Goal: Task Accomplishment & Management: Use online tool/utility

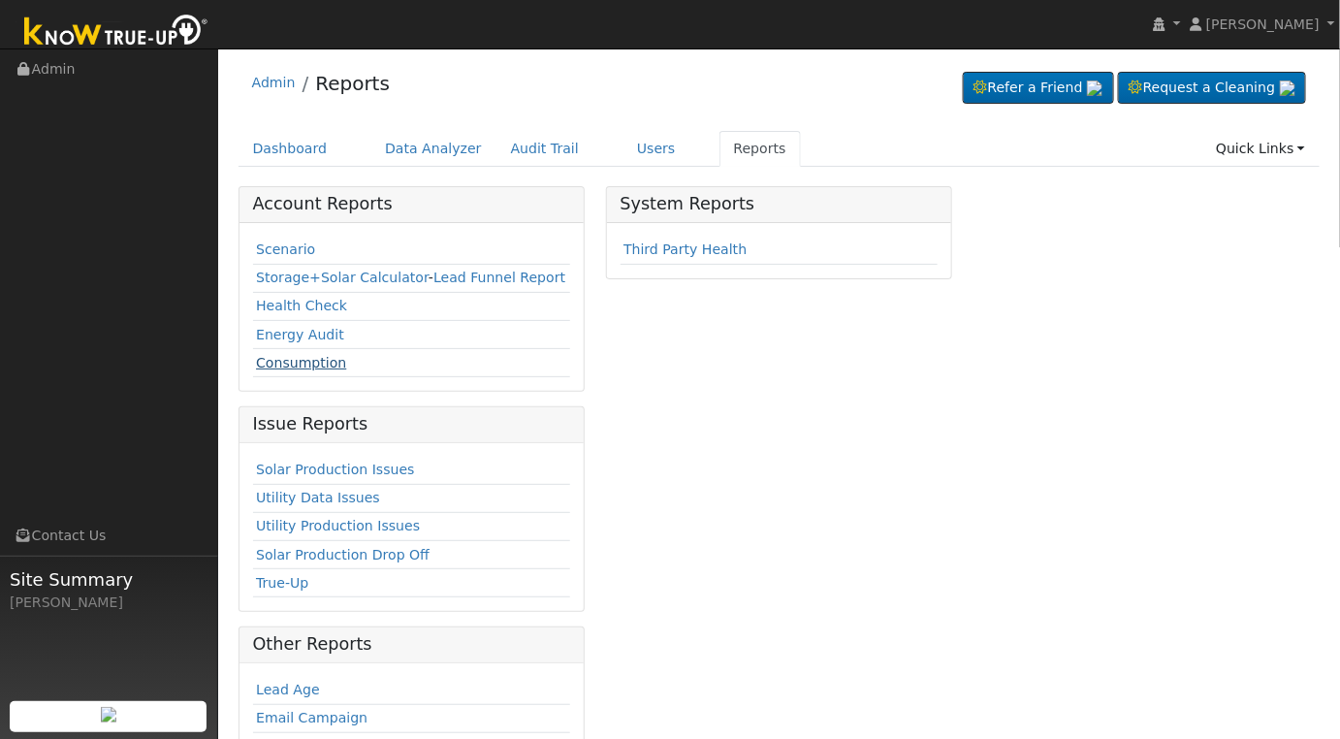
click at [310, 364] on link "Consumption" at bounding box center [301, 363] width 90 height 16
click at [288, 247] on link "Scenario" at bounding box center [285, 249] width 59 height 16
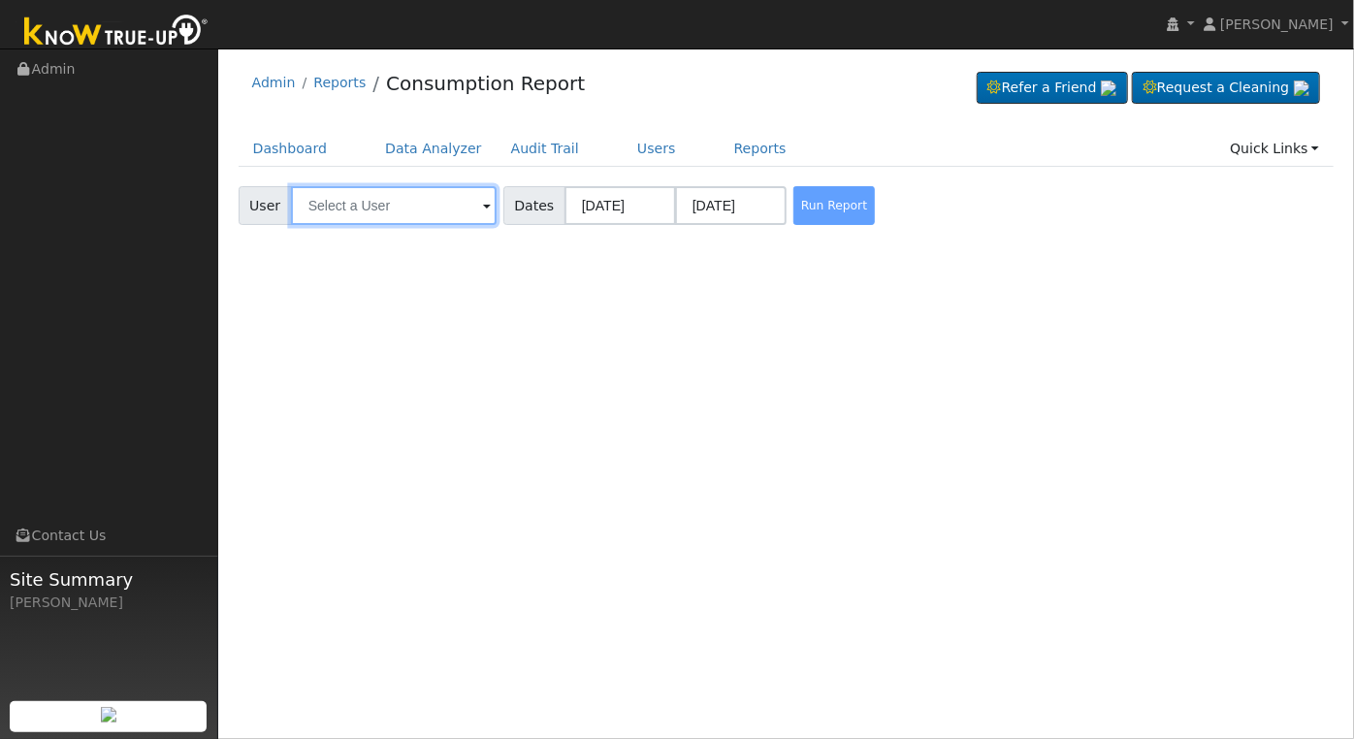
click at [418, 212] on input "text" at bounding box center [394, 205] width 206 height 39
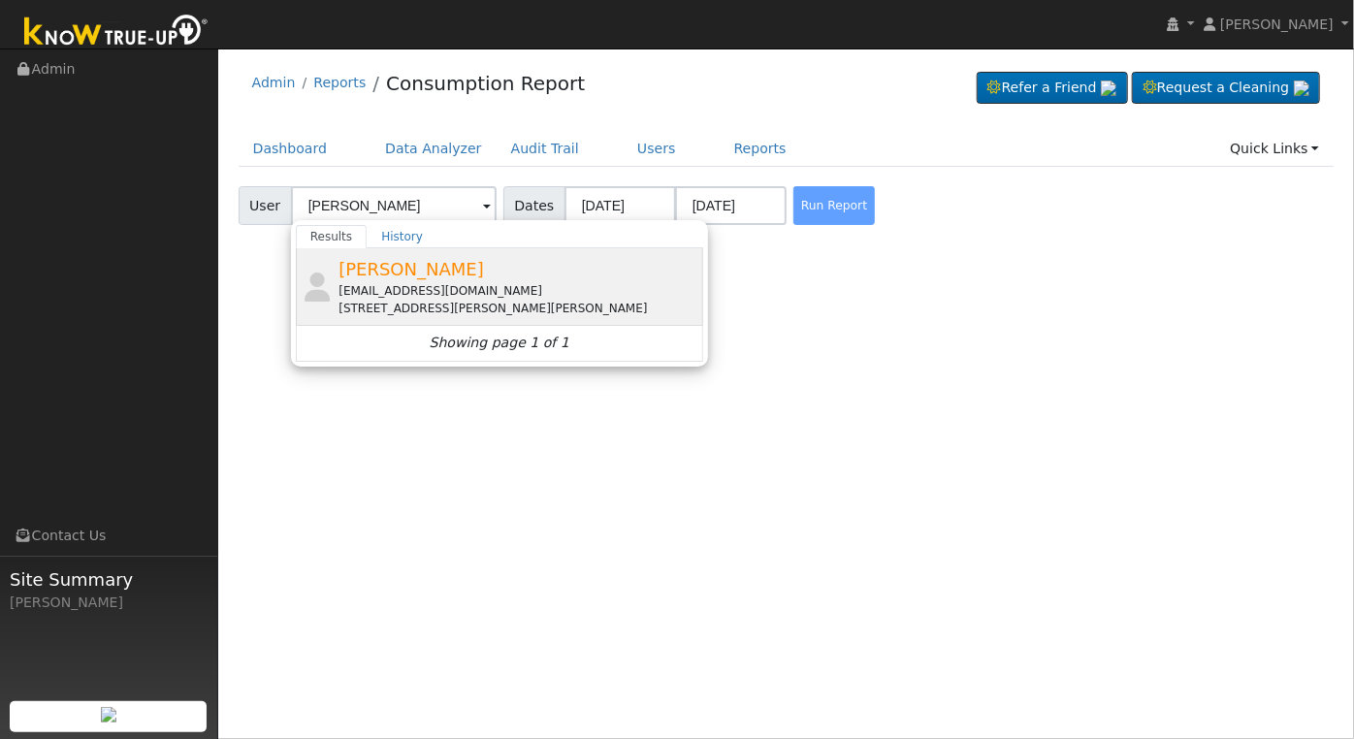
click at [453, 278] on span "Marshall Petersen" at bounding box center [410, 269] width 145 height 20
type input "Marshall Petersen"
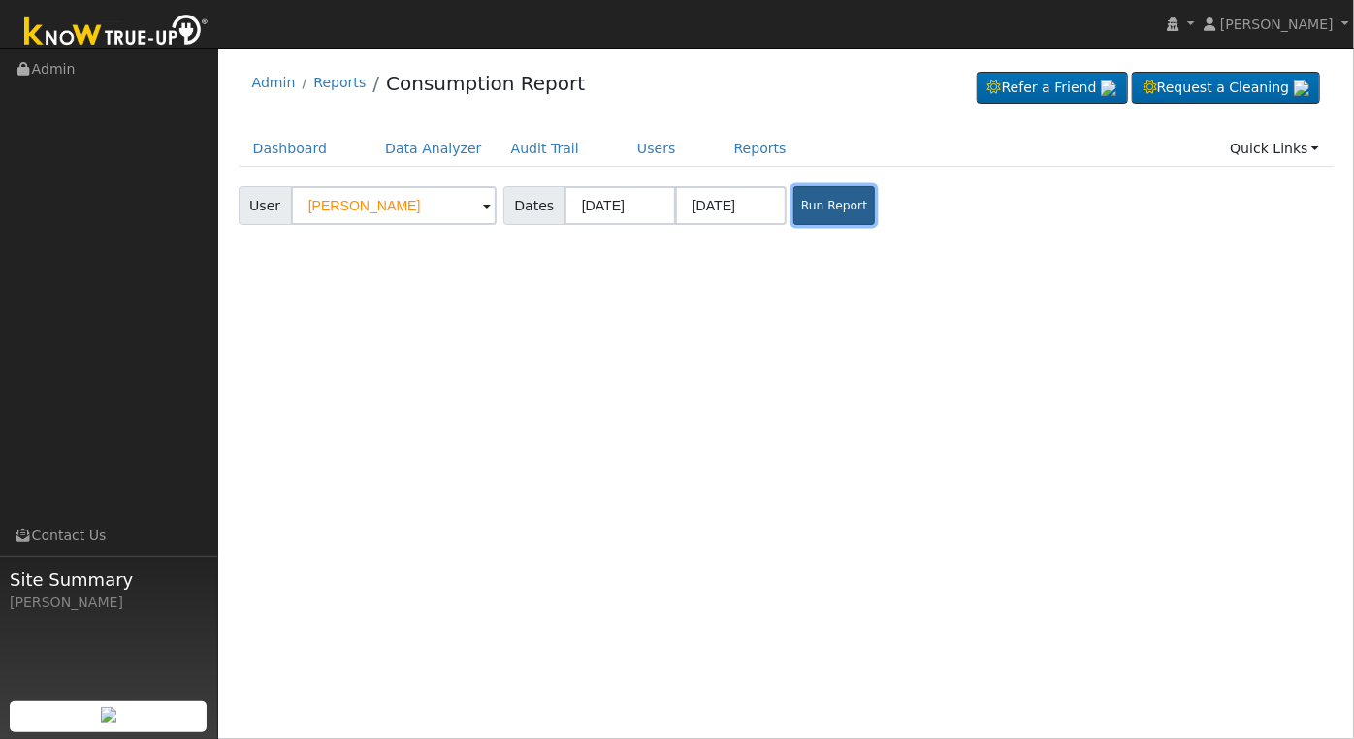
click at [816, 205] on button "Run Report" at bounding box center [833, 205] width 81 height 39
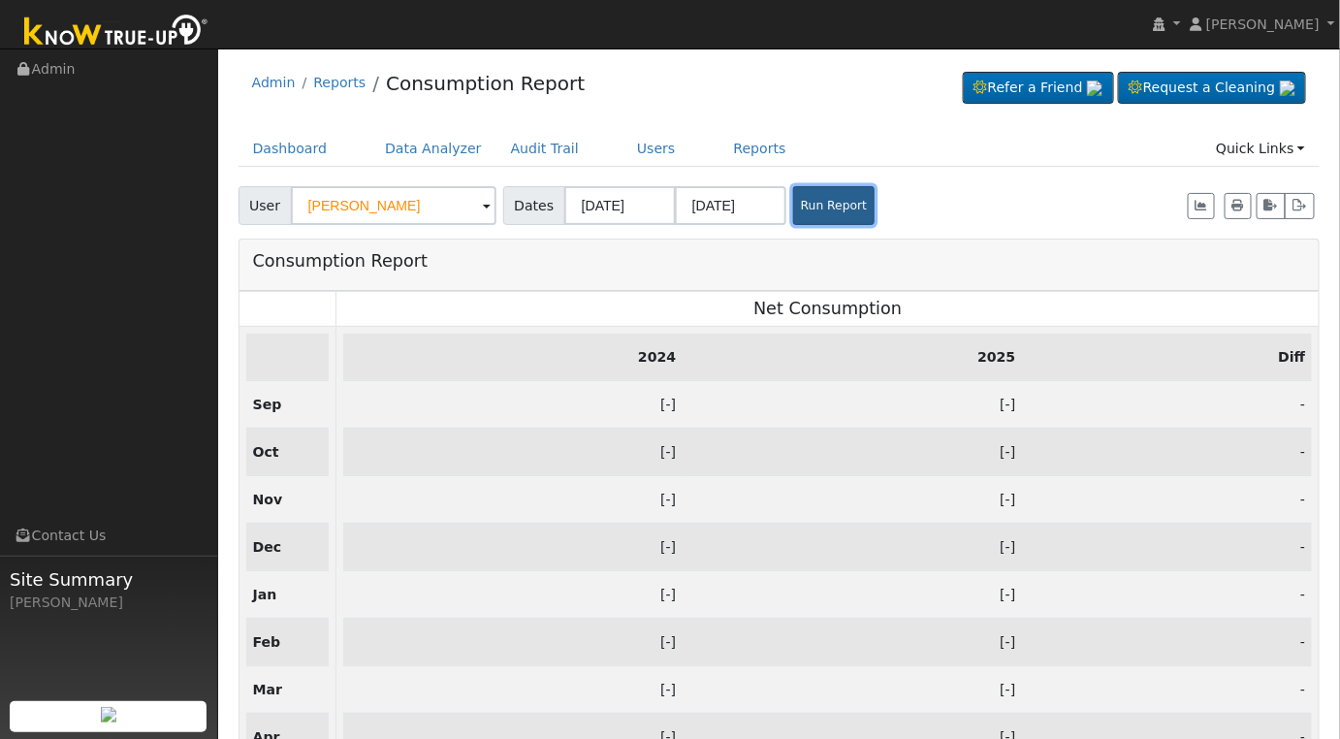
click at [837, 205] on button "Run Report" at bounding box center [833, 205] width 81 height 39
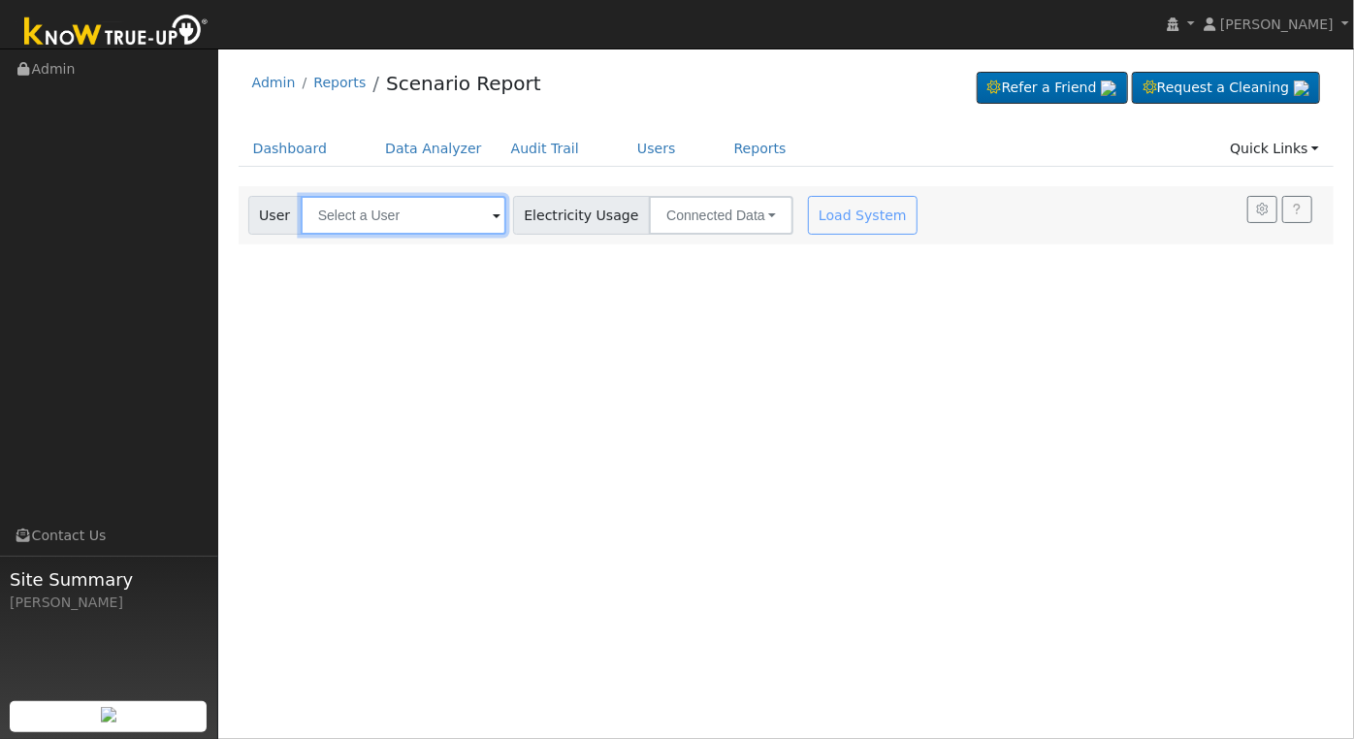
click at [464, 221] on input "text" at bounding box center [404, 215] width 206 height 39
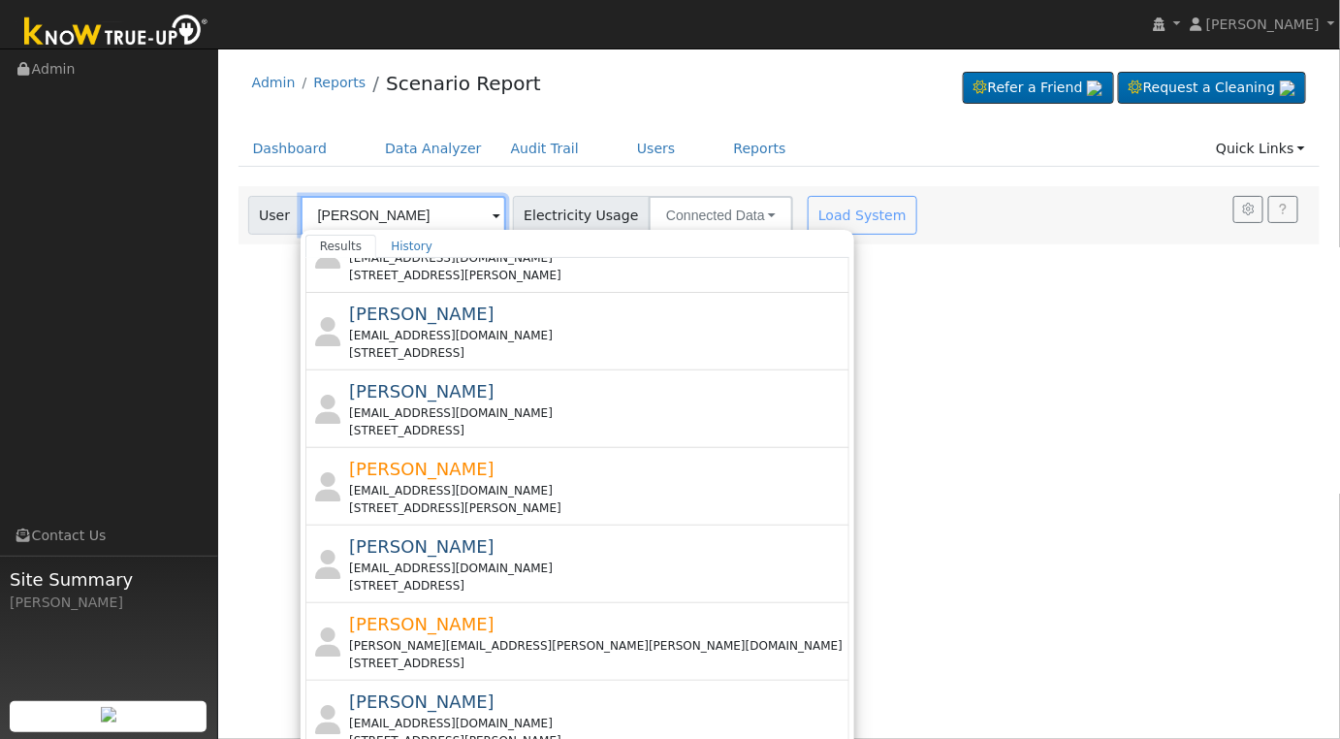
scroll to position [719, 0]
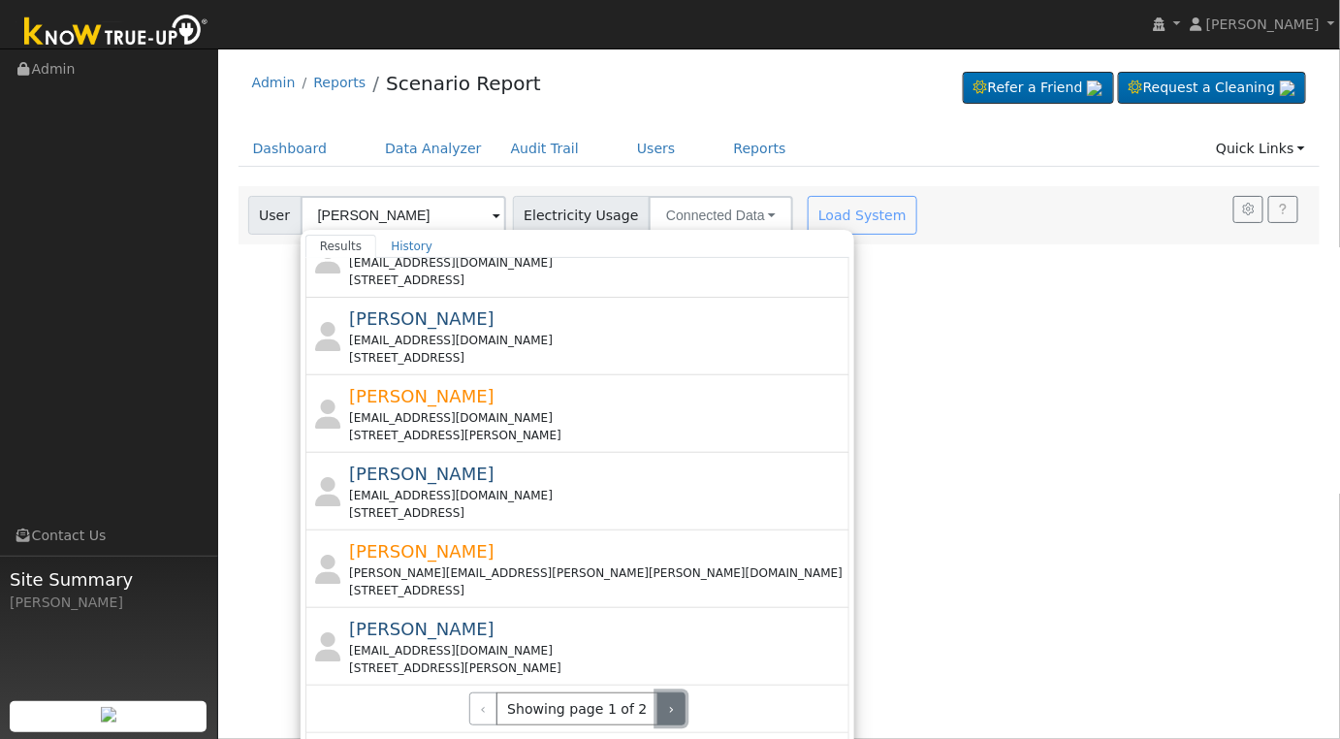
click at [657, 693] on button "›" at bounding box center [671, 708] width 28 height 33
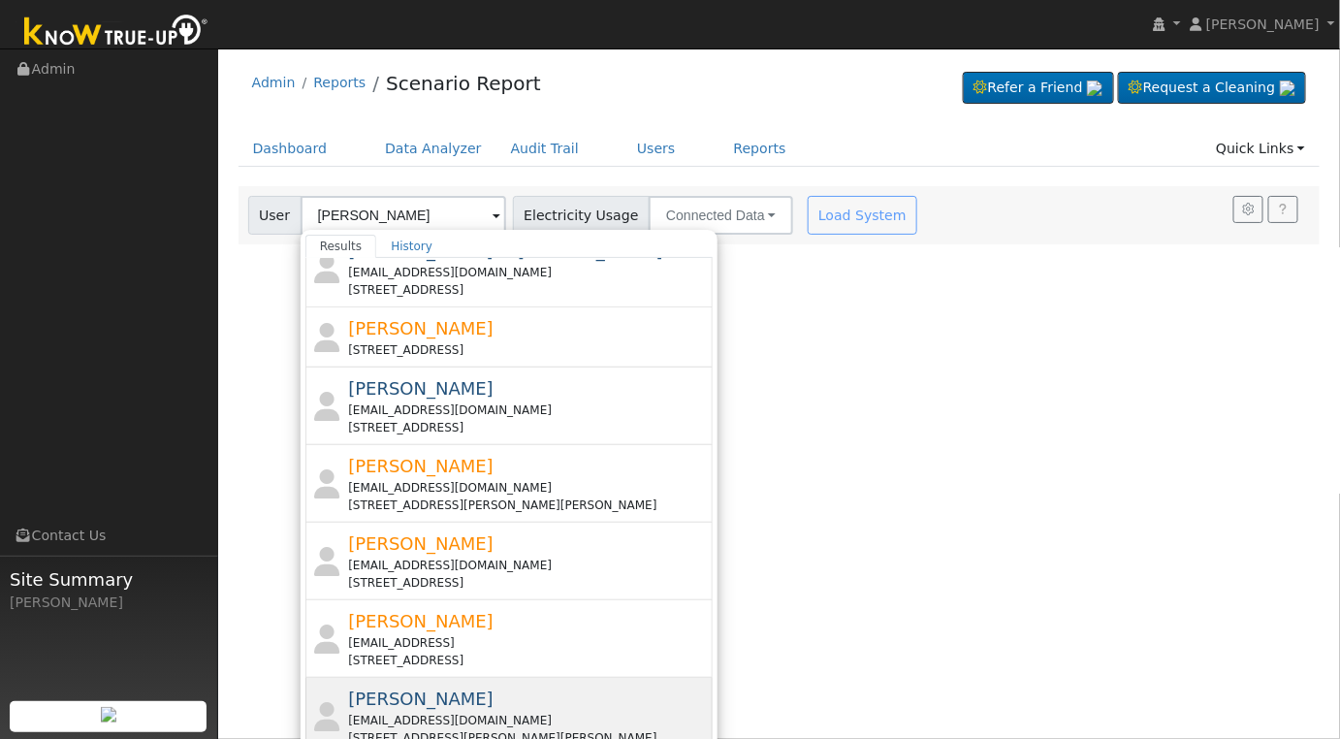
scroll to position [0, 0]
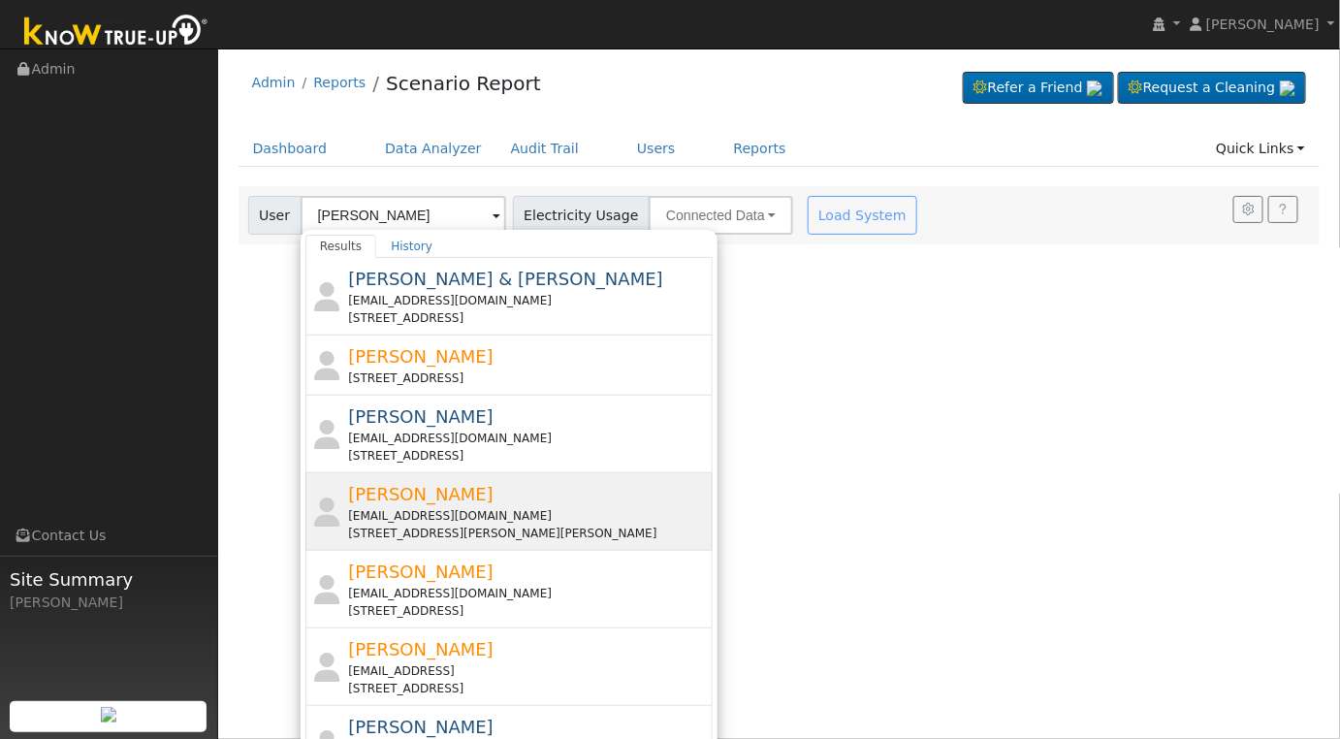
click at [553, 509] on div "[EMAIL_ADDRESS][DOMAIN_NAME]" at bounding box center [528, 515] width 360 height 17
type input "[PERSON_NAME]"
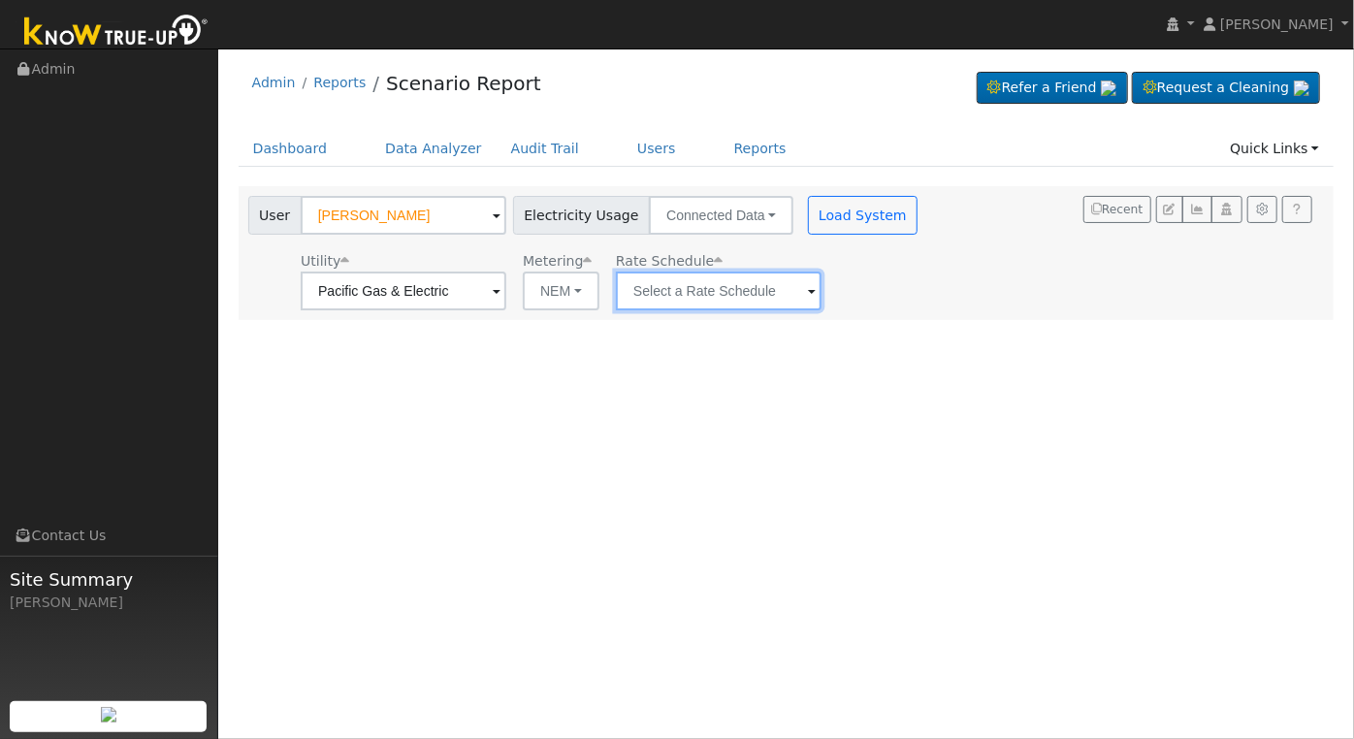
click at [767, 291] on input "text" at bounding box center [719, 291] width 206 height 39
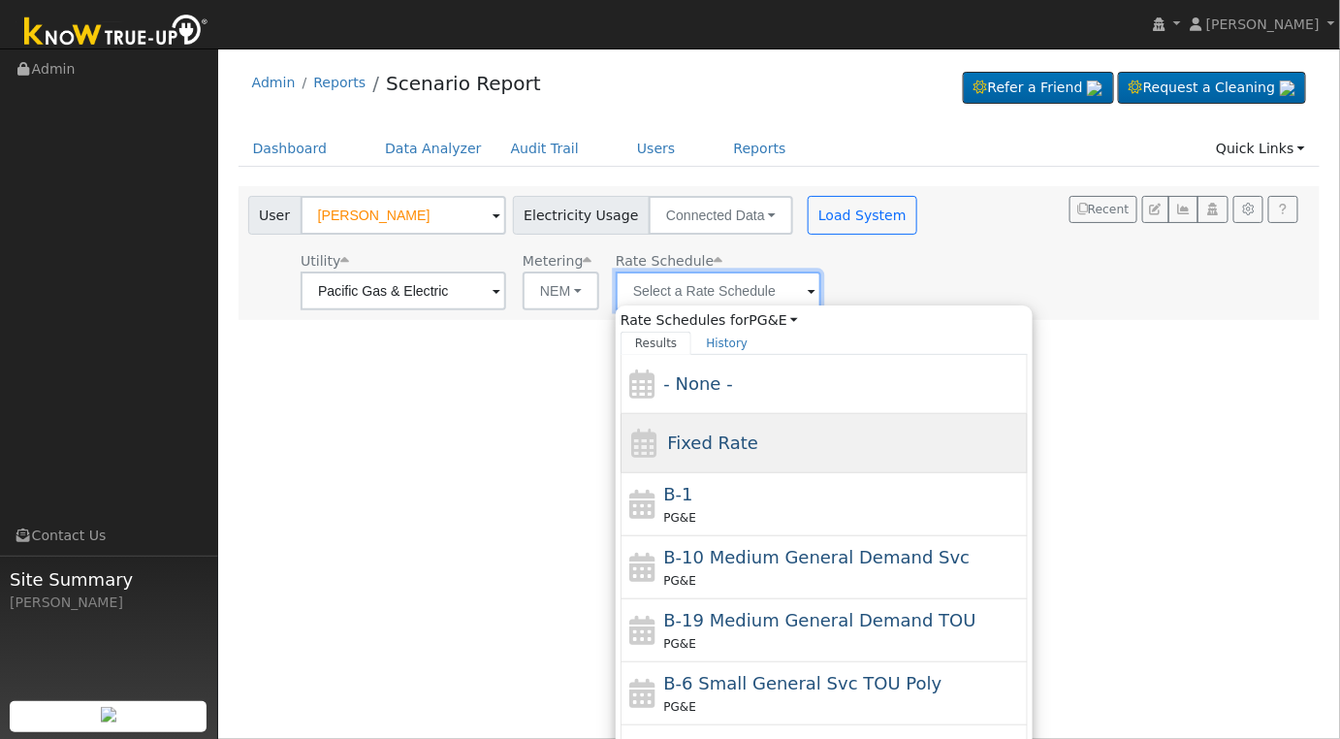
scroll to position [335, 0]
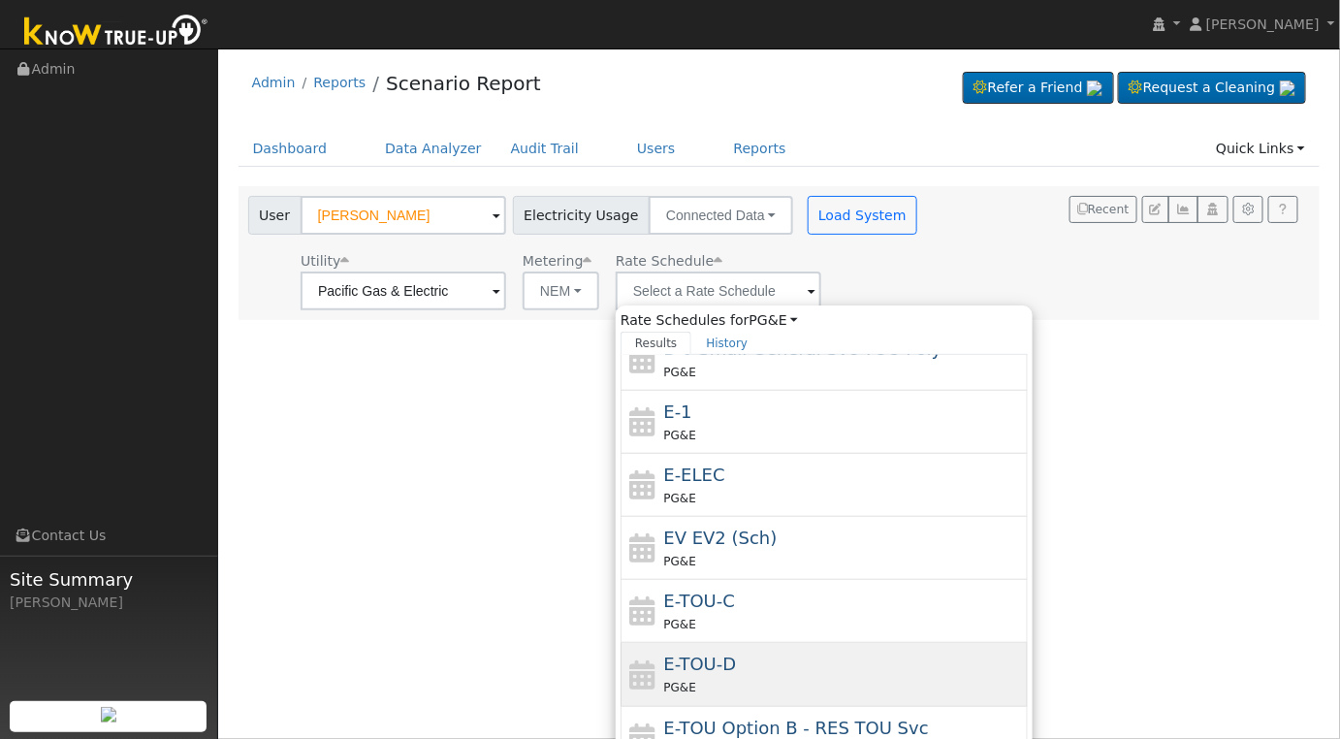
click at [850, 663] on div "E-TOU-D PG&E" at bounding box center [844, 674] width 360 height 47
type input "E-TOU-D"
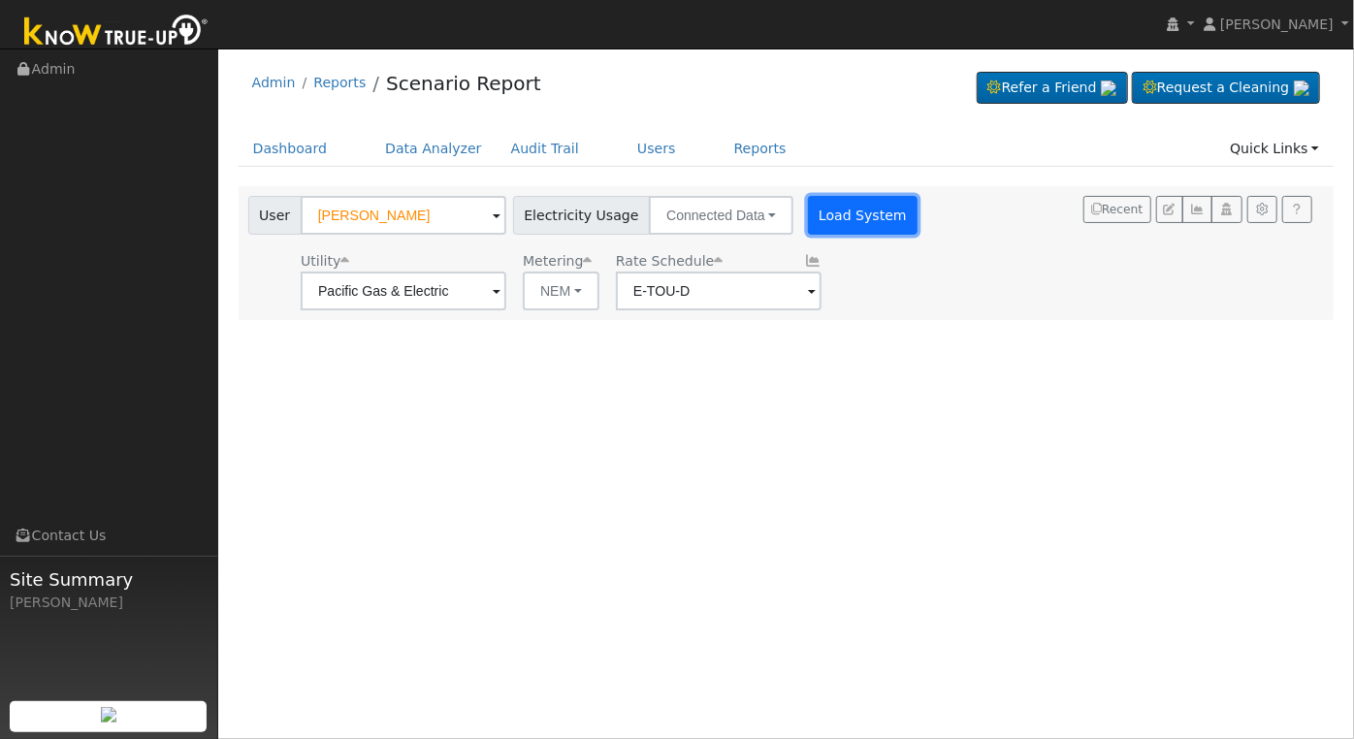
click at [830, 215] on button "Load System" at bounding box center [863, 215] width 111 height 39
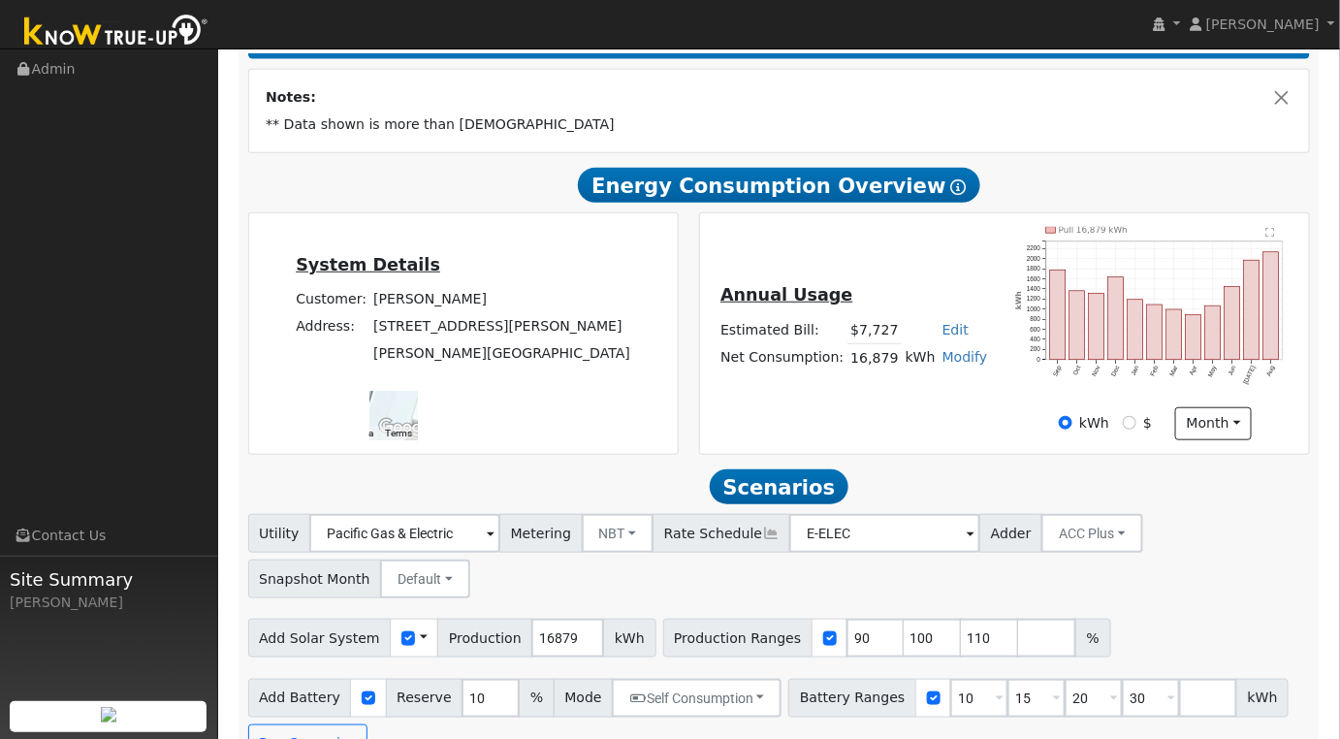
scroll to position [372, 0]
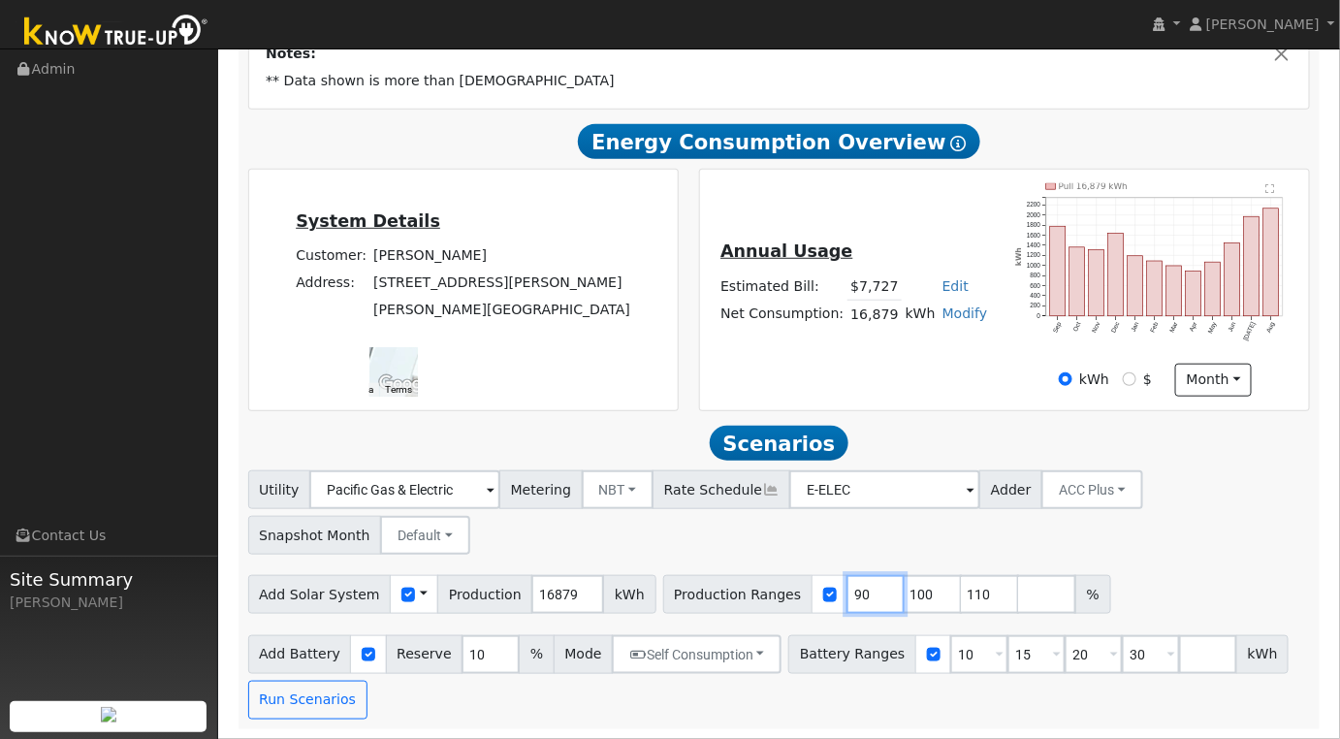
click at [847, 597] on input "90" at bounding box center [876, 594] width 58 height 39
type input "100"
type input "110"
type input "100"
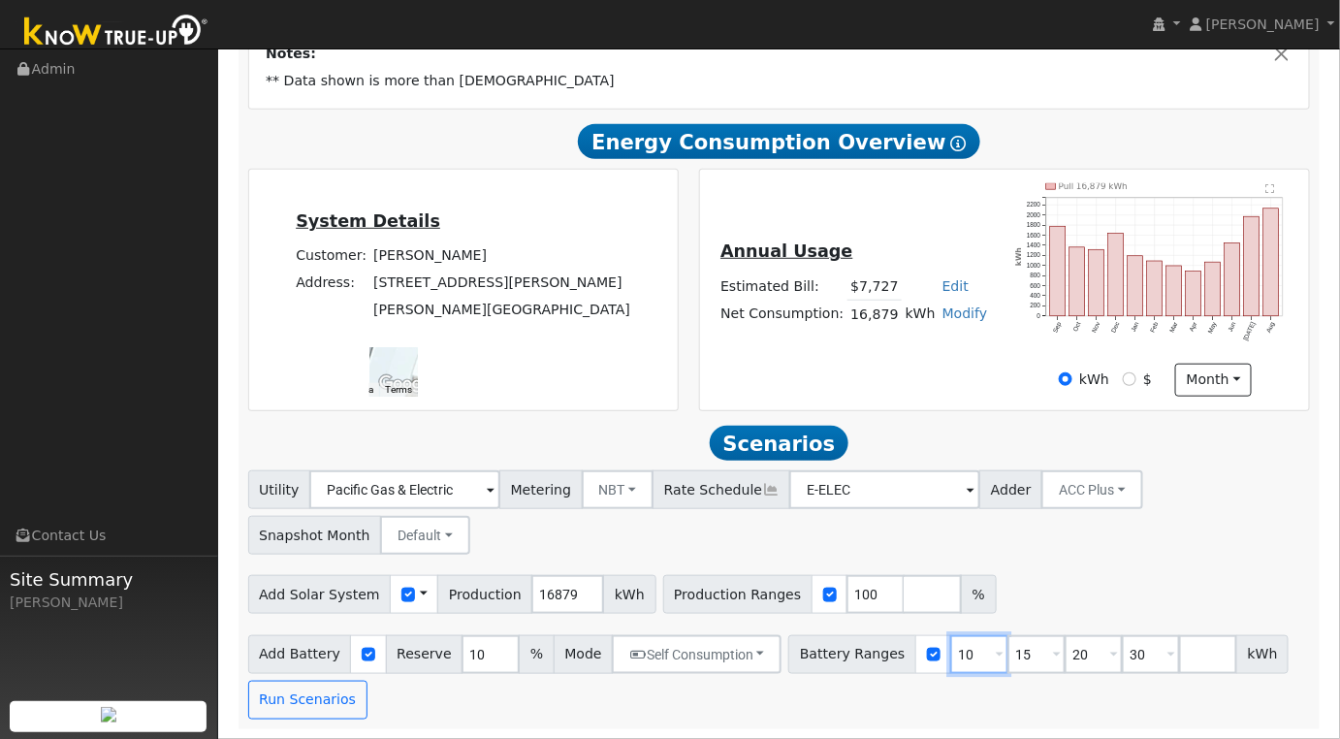
click at [950, 654] on input "10" at bounding box center [979, 654] width 58 height 39
type input "15"
type input "20"
type input "30"
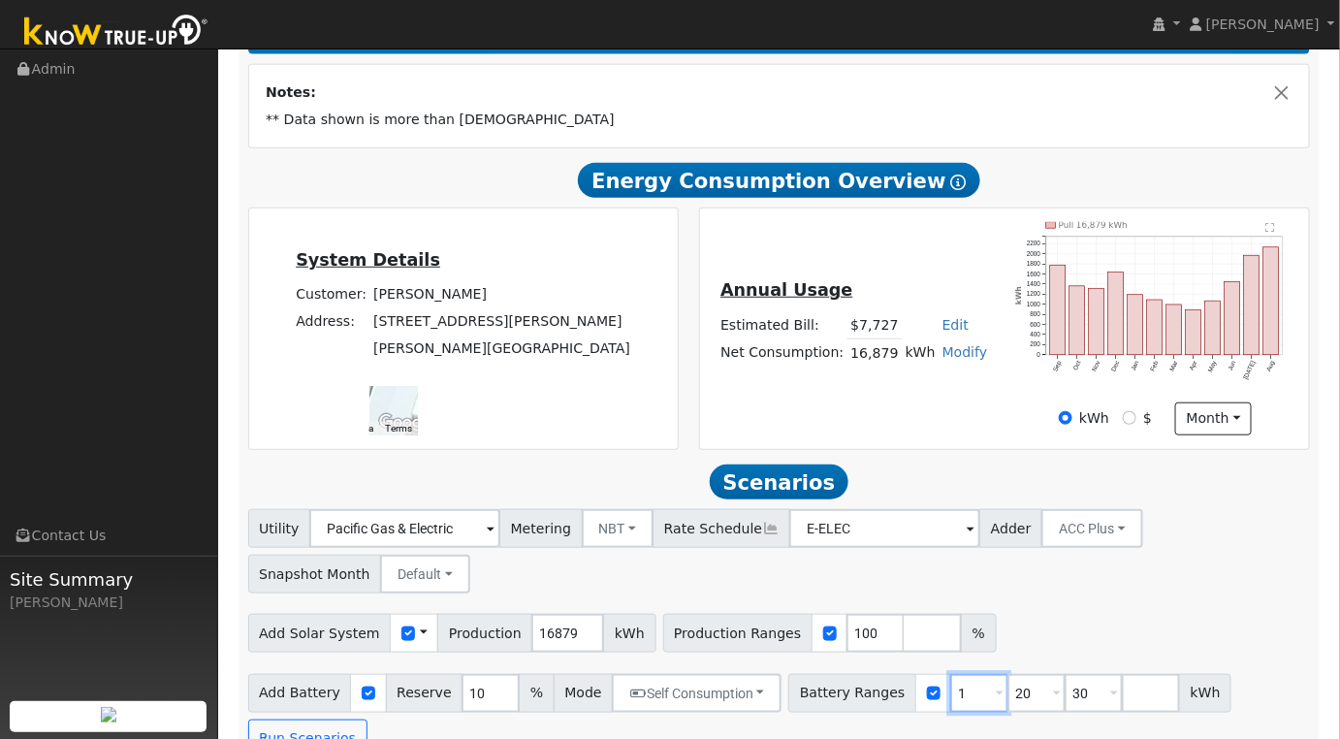
type input "20"
type input "30"
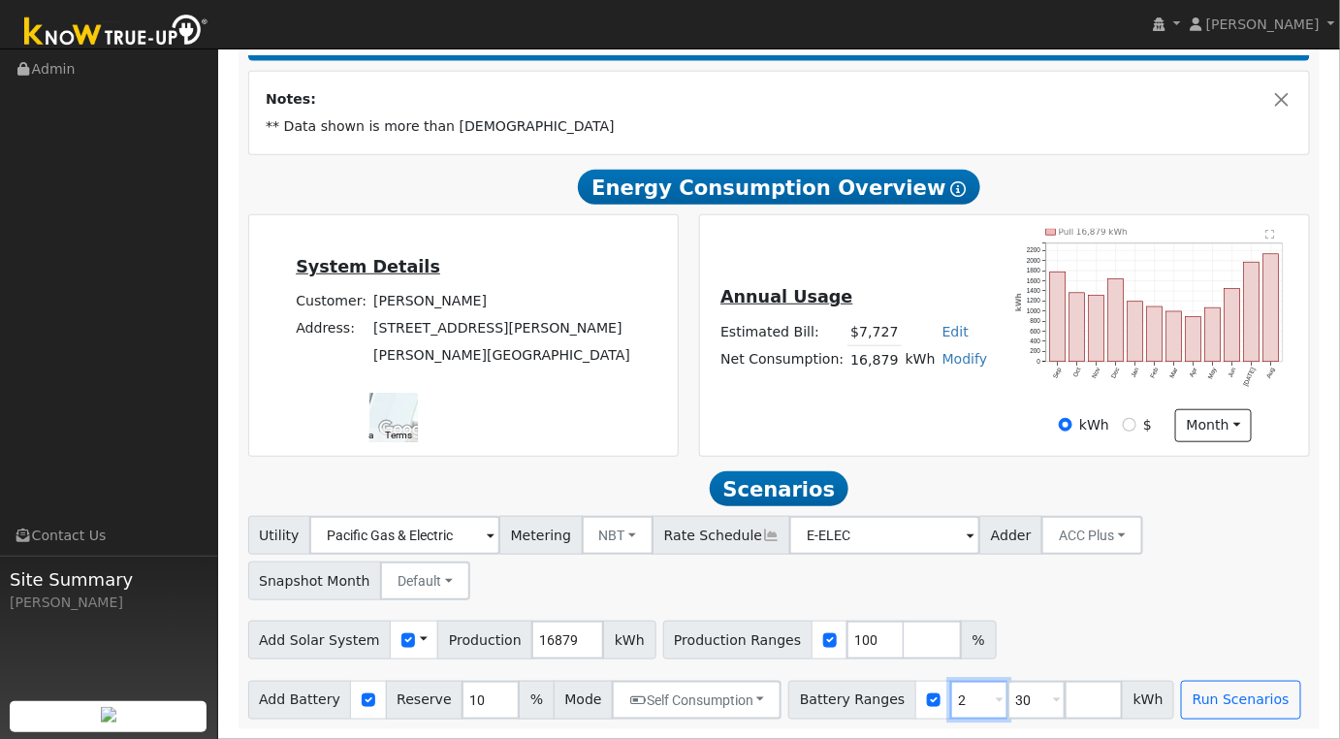
type input "30"
type input "3"
type input "20"
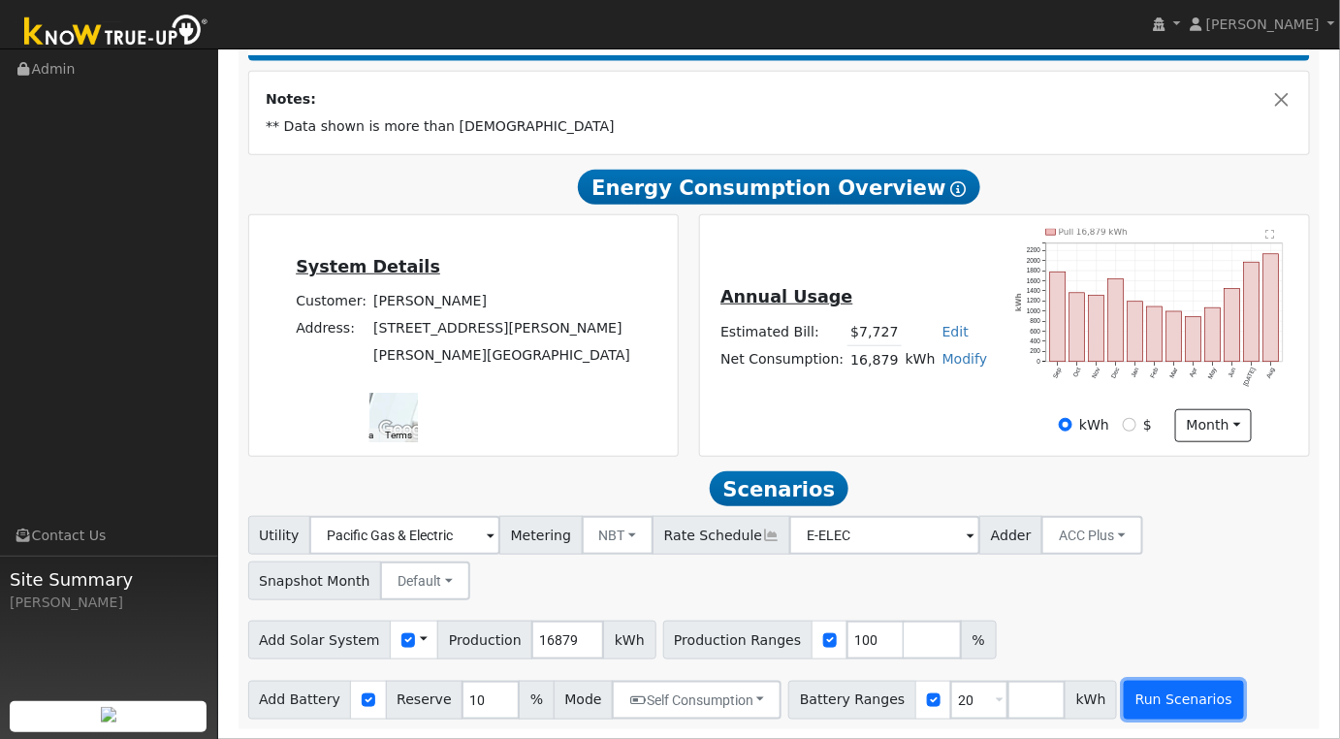
click at [1129, 702] on button "Run Scenarios" at bounding box center [1183, 700] width 119 height 39
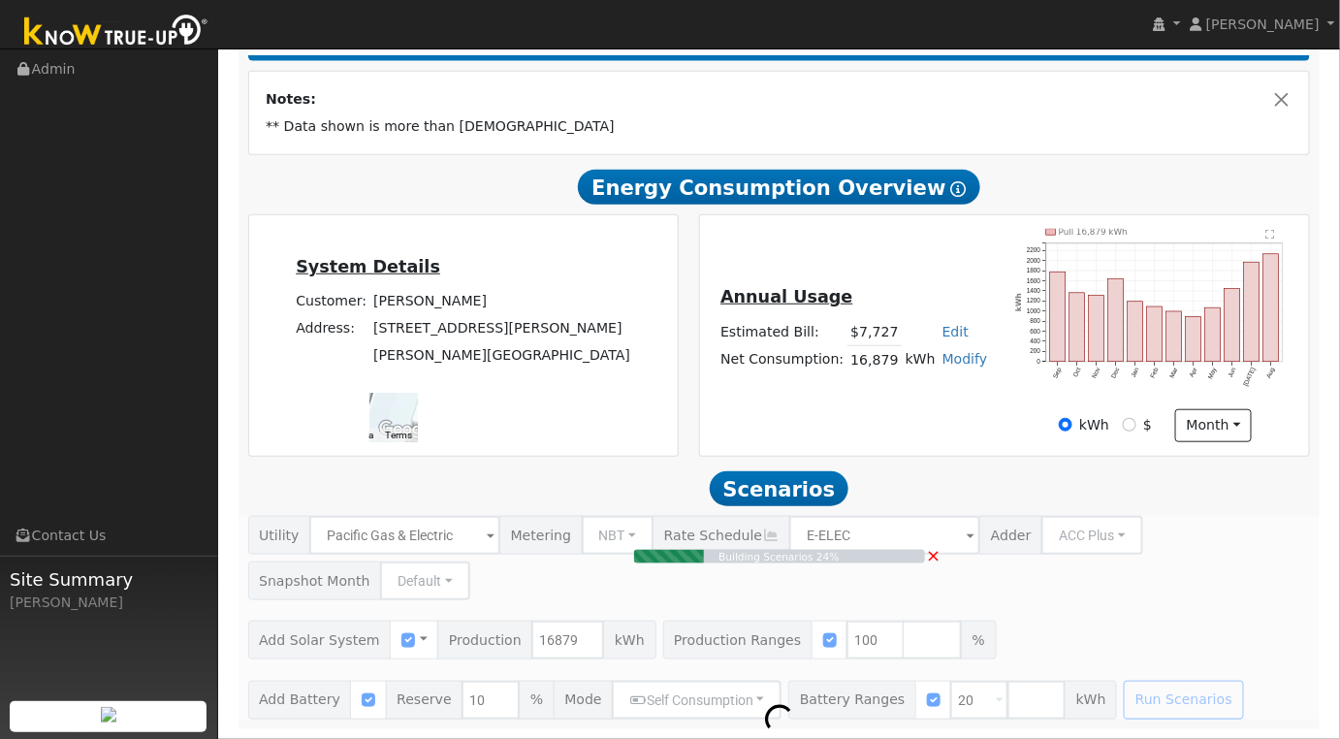
click at [934, 558] on span "×" at bounding box center [933, 555] width 15 height 20
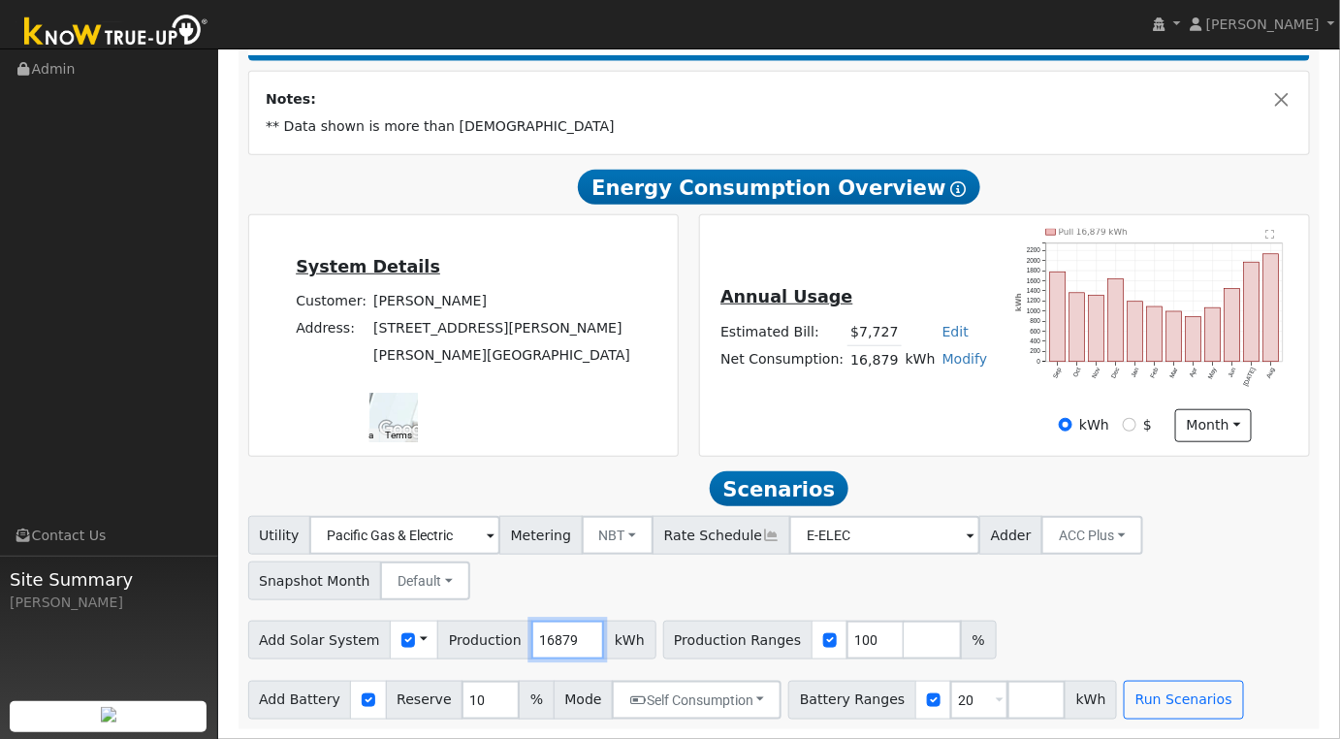
click at [546, 640] on input "16879" at bounding box center [567, 640] width 73 height 39
type input "19027"
click at [1193, 694] on div "Run Scenarios" at bounding box center [1186, 700] width 131 height 39
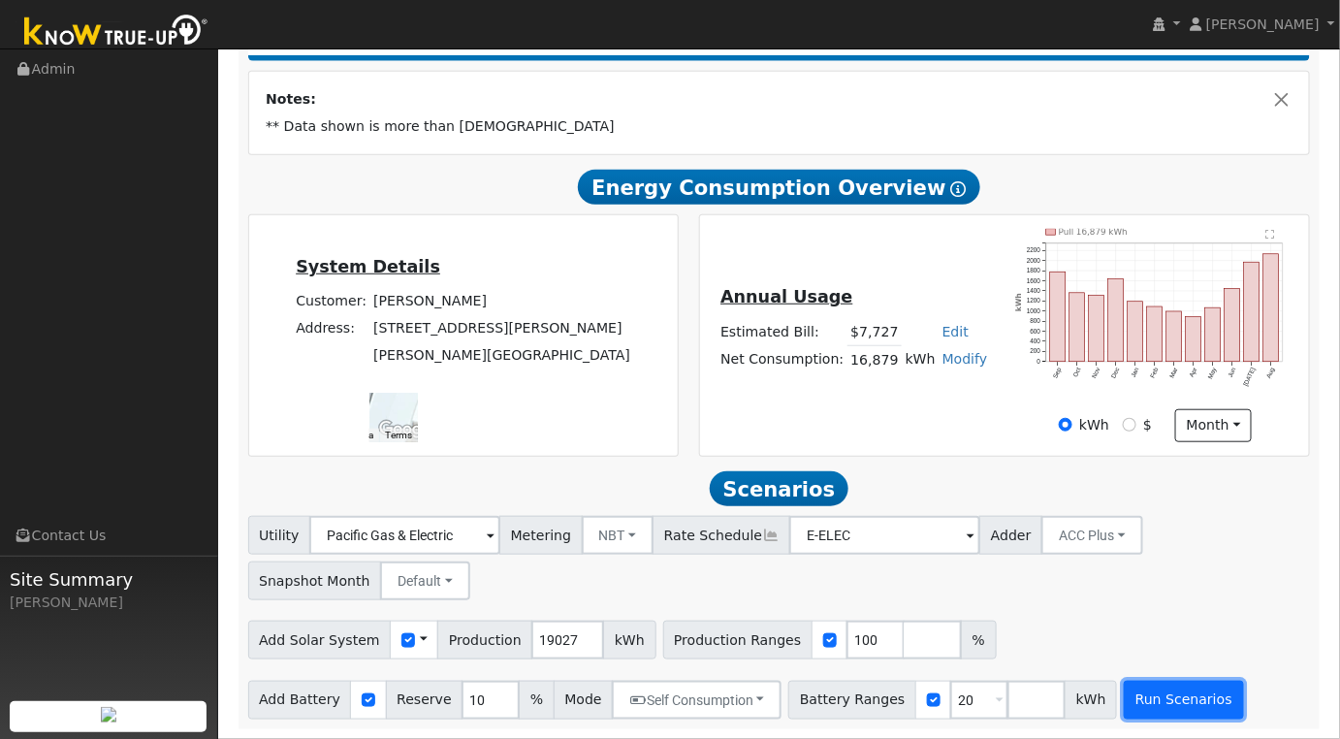
click at [1151, 697] on button "Run Scenarios" at bounding box center [1183, 700] width 119 height 39
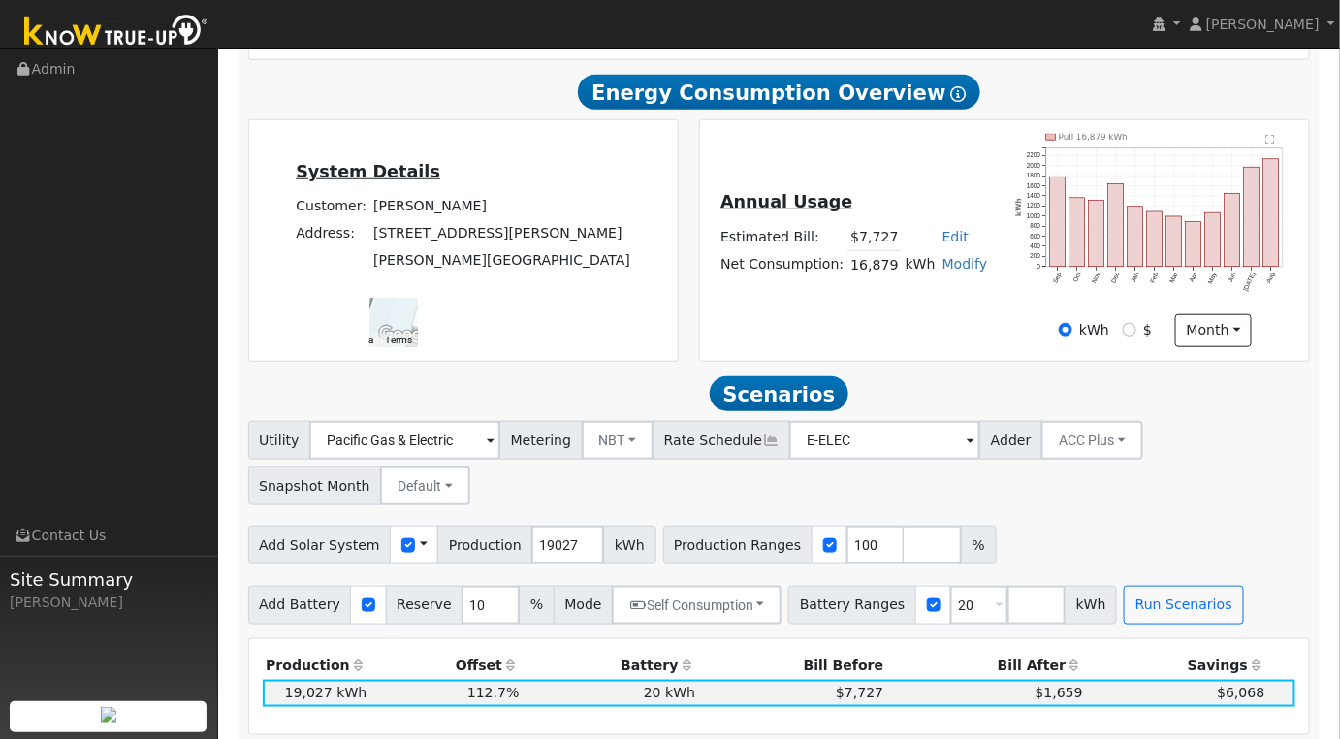
scroll to position [739, 0]
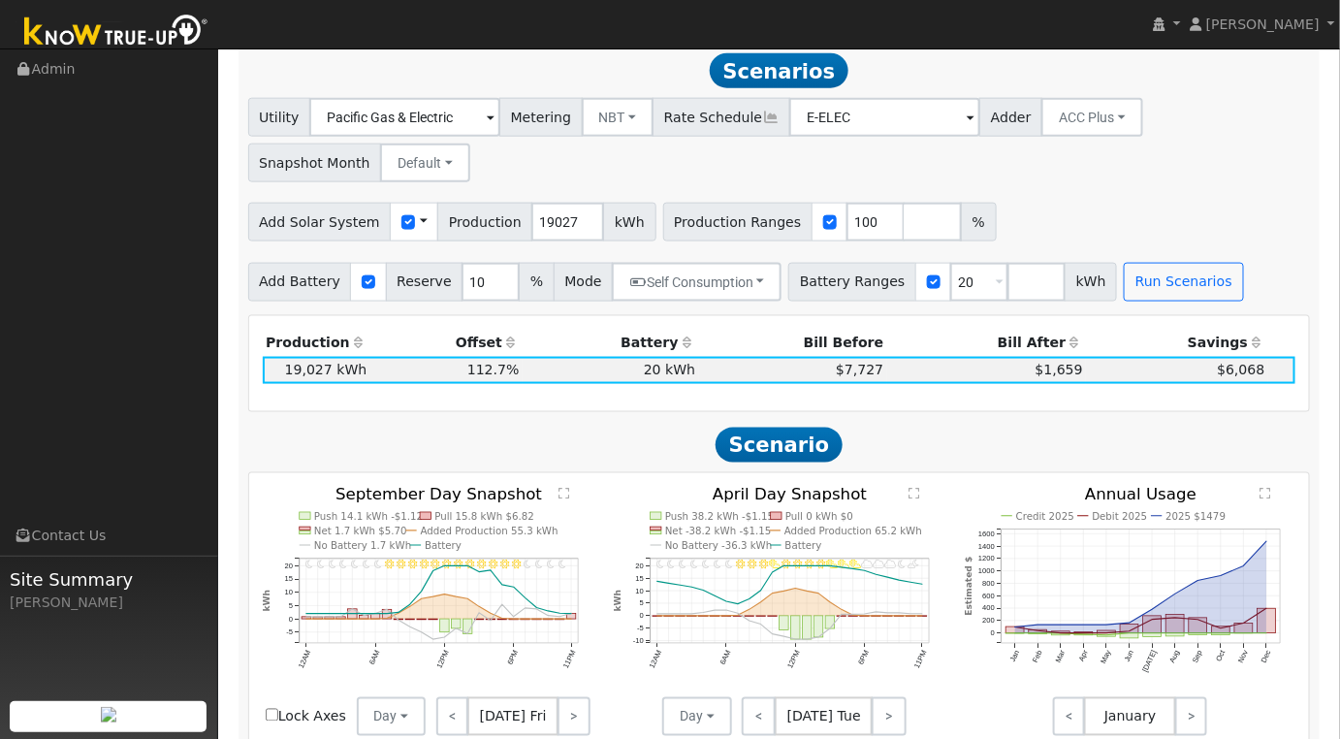
click at [661, 394] on div "Production Offset Battery Reserve Mode ACC Push Incentive Bill Before Bill Afte…" at bounding box center [779, 364] width 1054 height 68
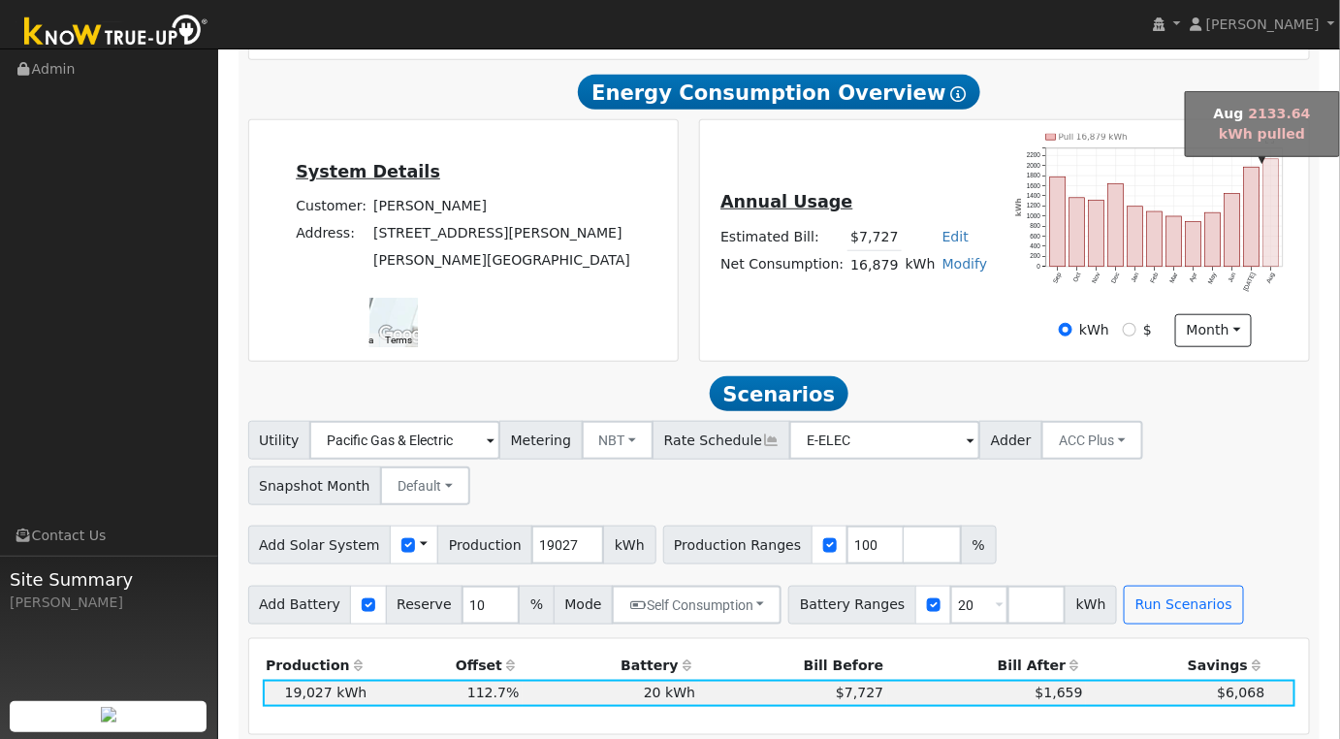
click at [1273, 243] on rect "onclick=""" at bounding box center [1272, 213] width 16 height 108
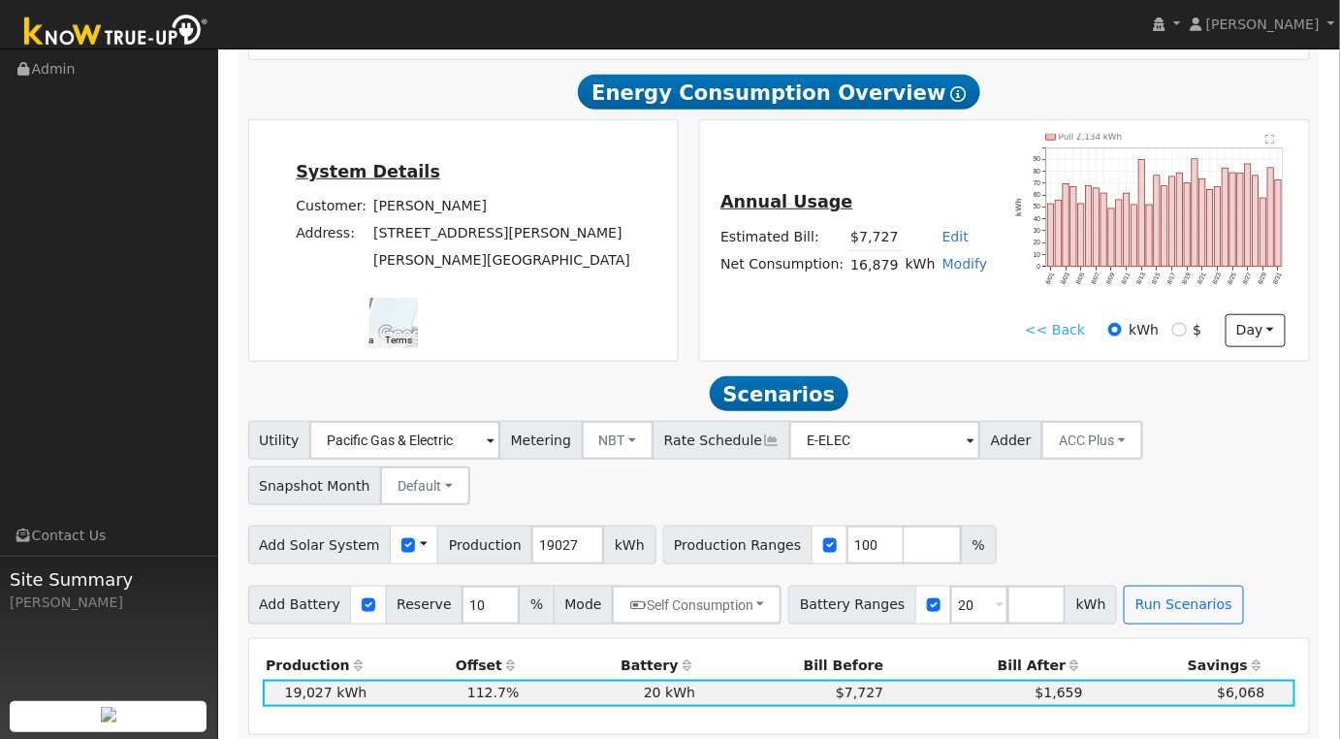
click at [1274, 144] on text "" at bounding box center [1270, 140] width 9 height 10
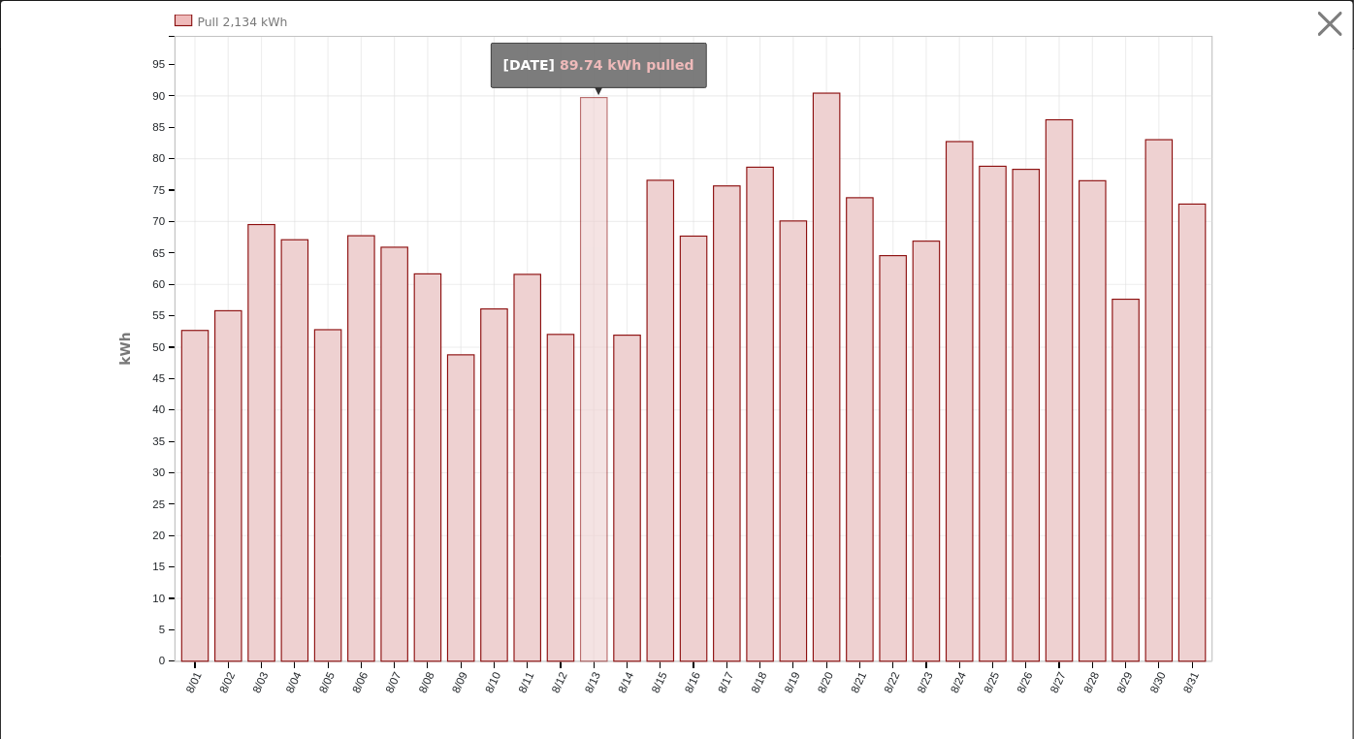
click at [581, 500] on rect "onclick=""" at bounding box center [594, 380] width 26 height 564
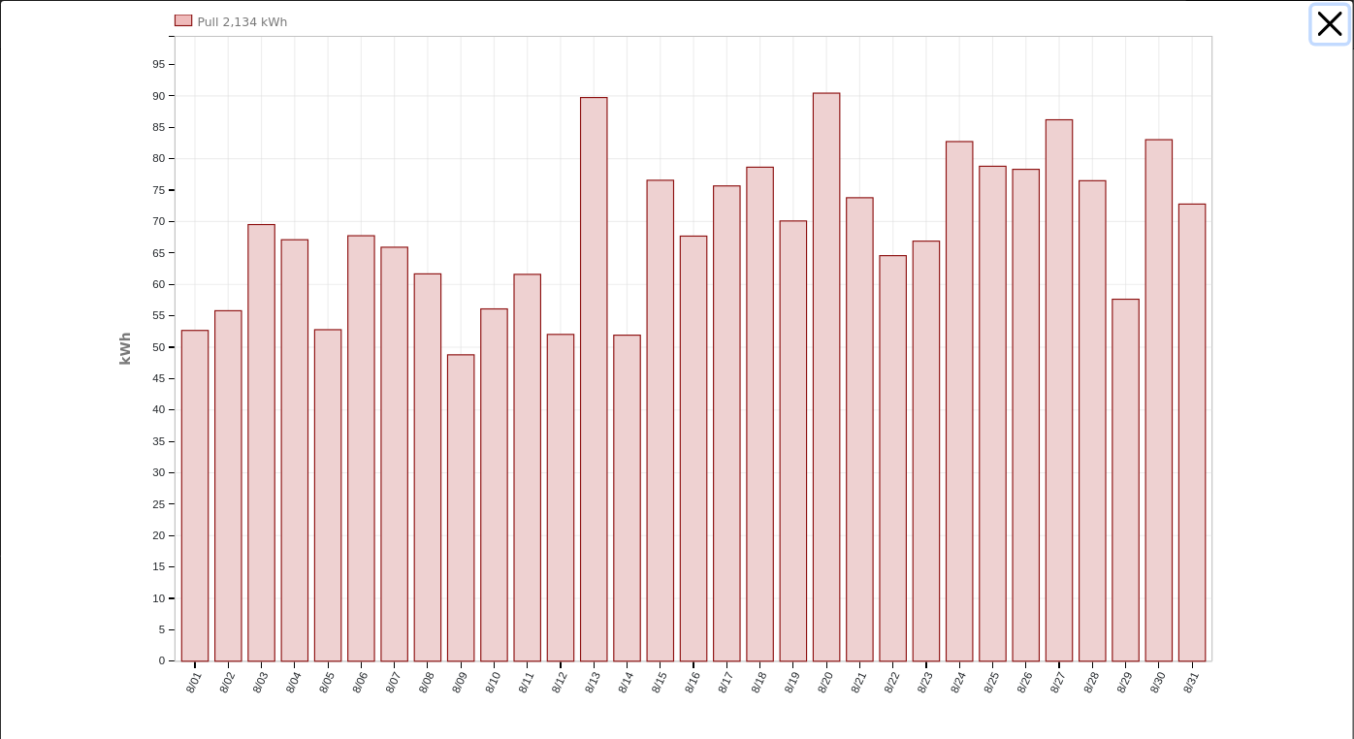
click at [1325, 21] on button "button" at bounding box center [1330, 24] width 37 height 37
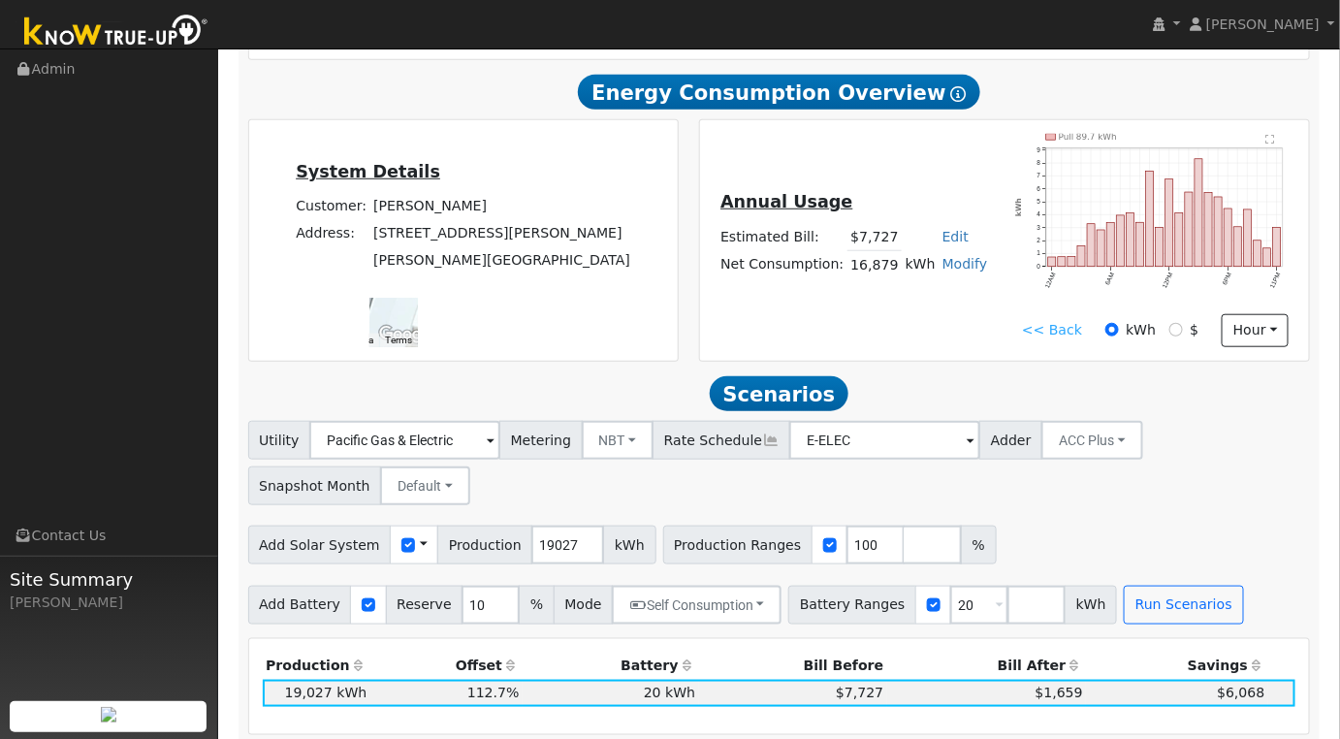
click at [1269, 144] on text "" at bounding box center [1270, 140] width 9 height 10
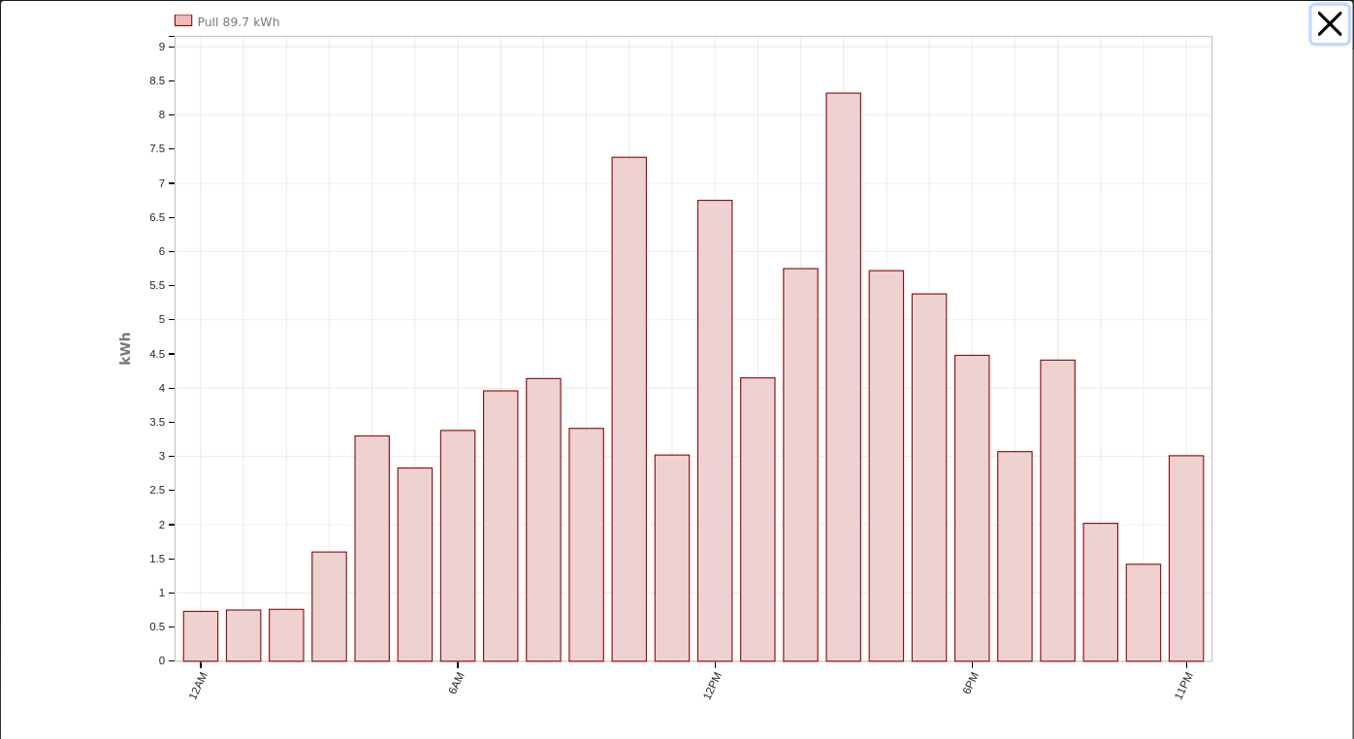
click at [1313, 20] on button "button" at bounding box center [1330, 24] width 37 height 37
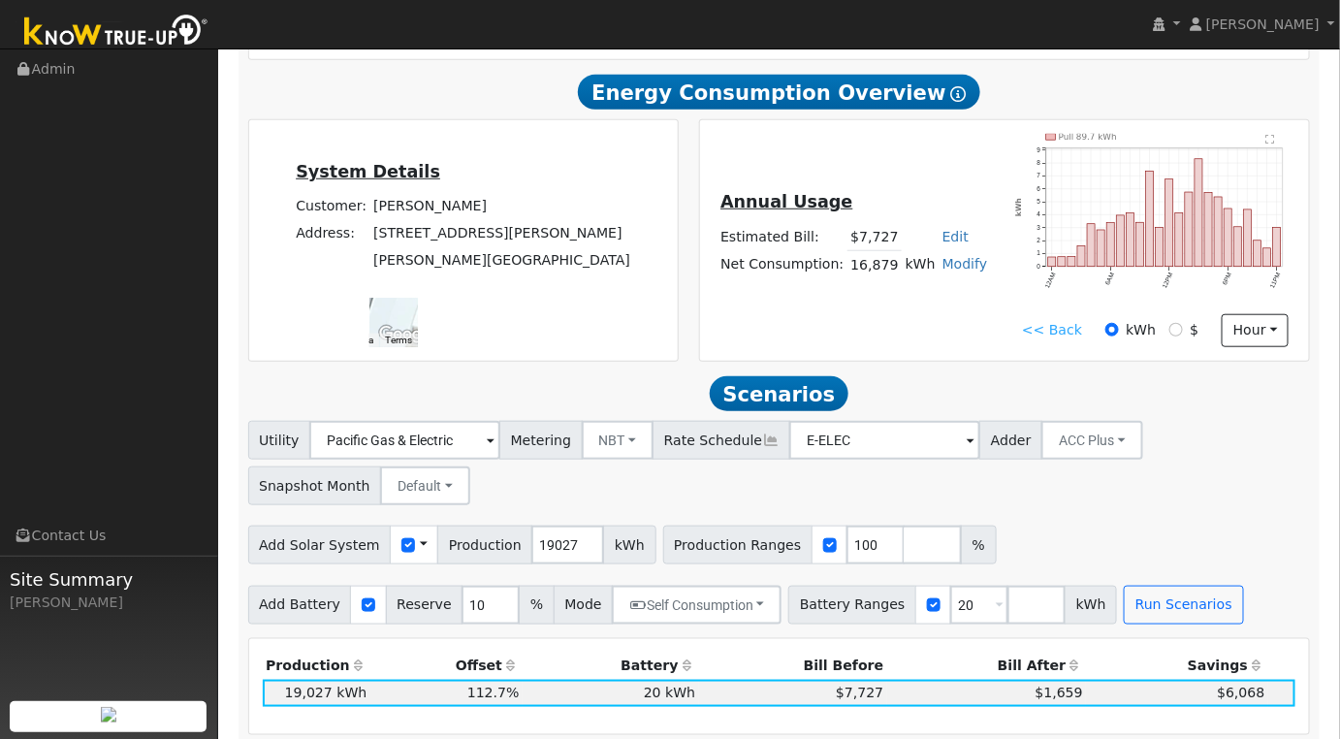
click at [1066, 337] on link "<< Back" at bounding box center [1052, 330] width 60 height 20
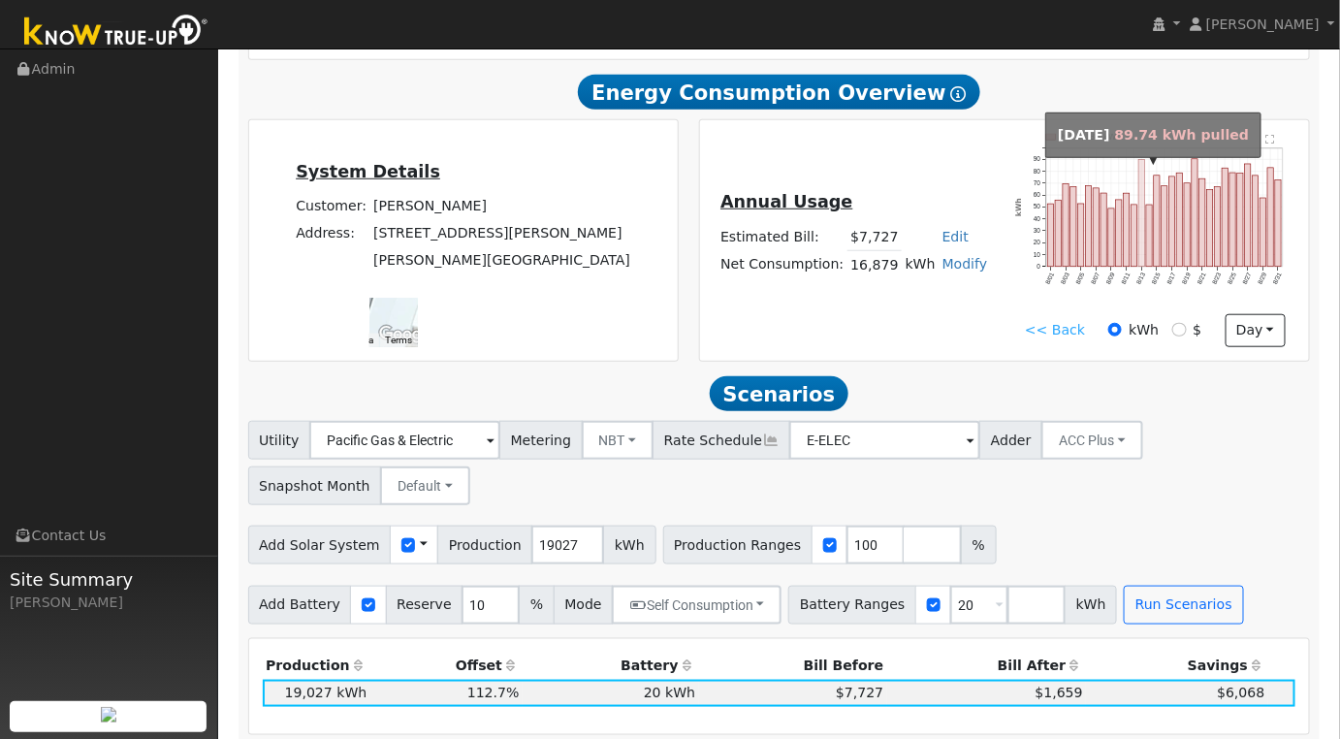
click at [1142, 258] on rect "onclick=""" at bounding box center [1142, 213] width 6 height 107
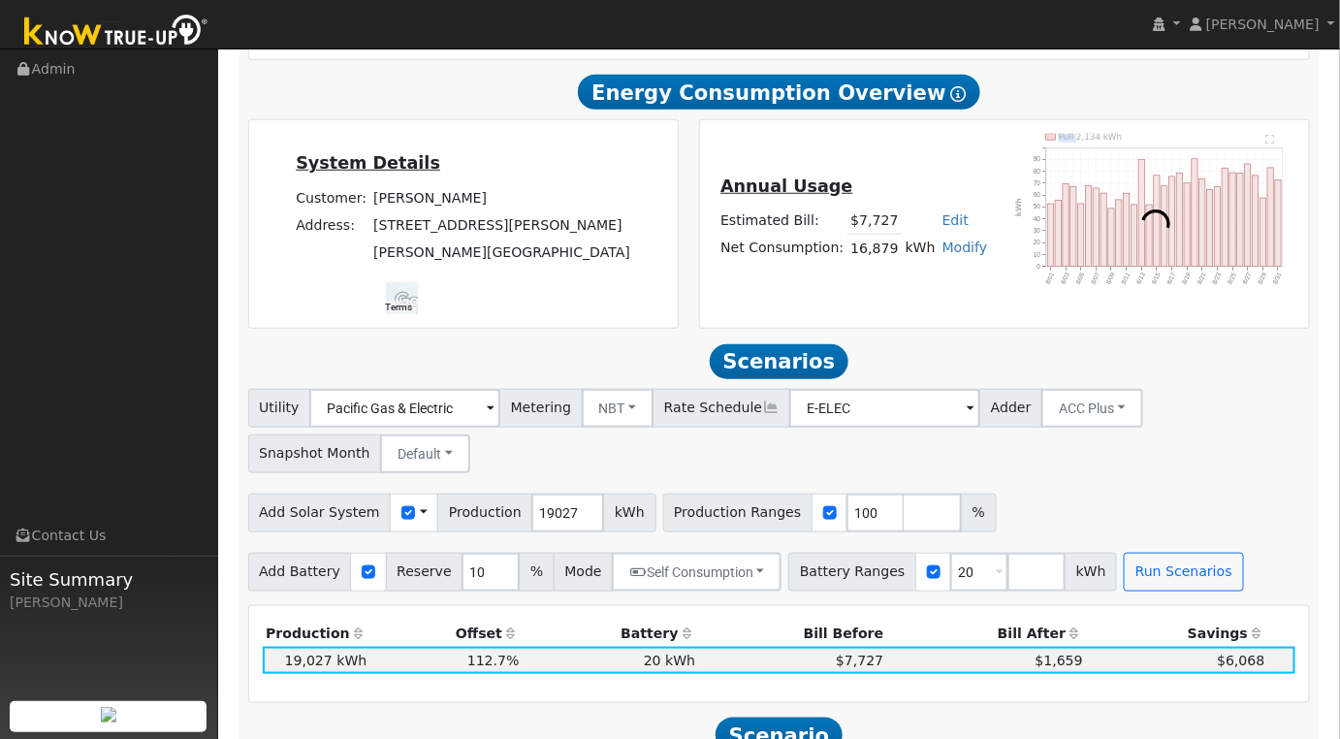
click at [1142, 258] on div at bounding box center [1156, 224] width 302 height 180
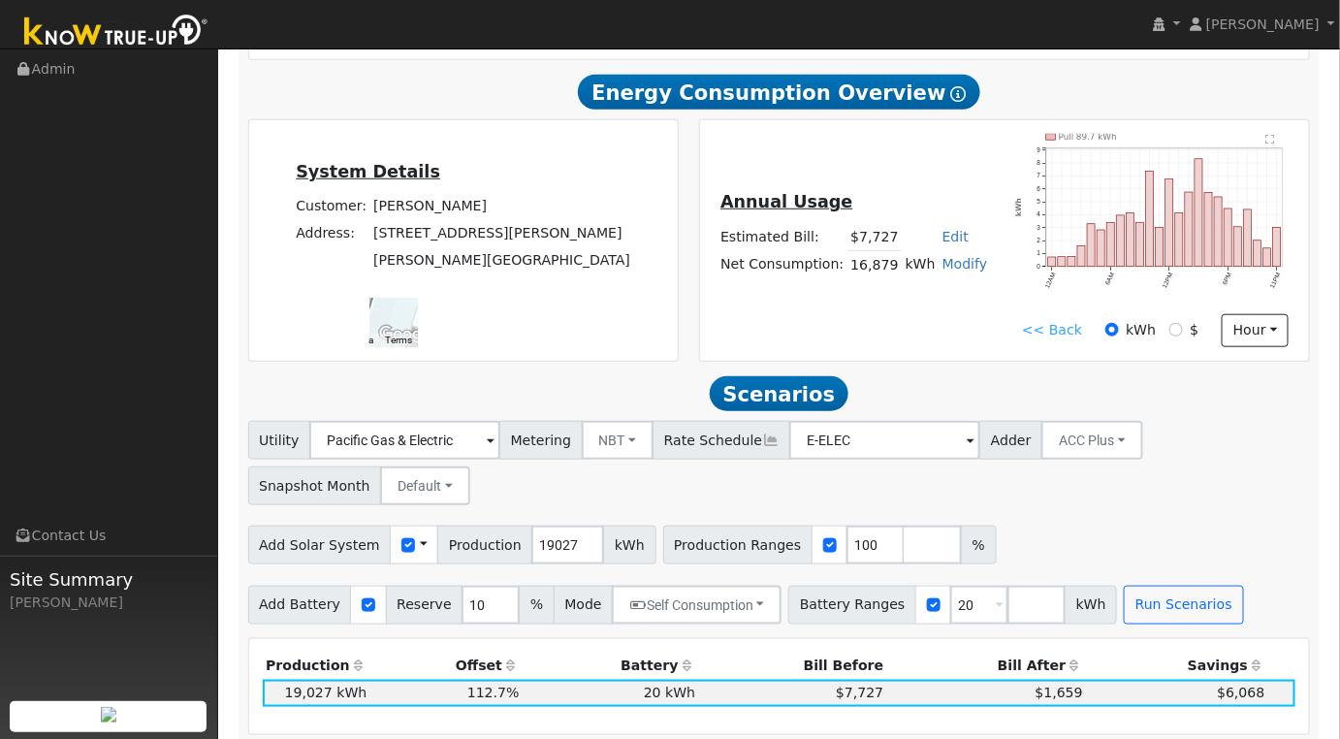
click at [1271, 144] on text "" at bounding box center [1270, 140] width 9 height 10
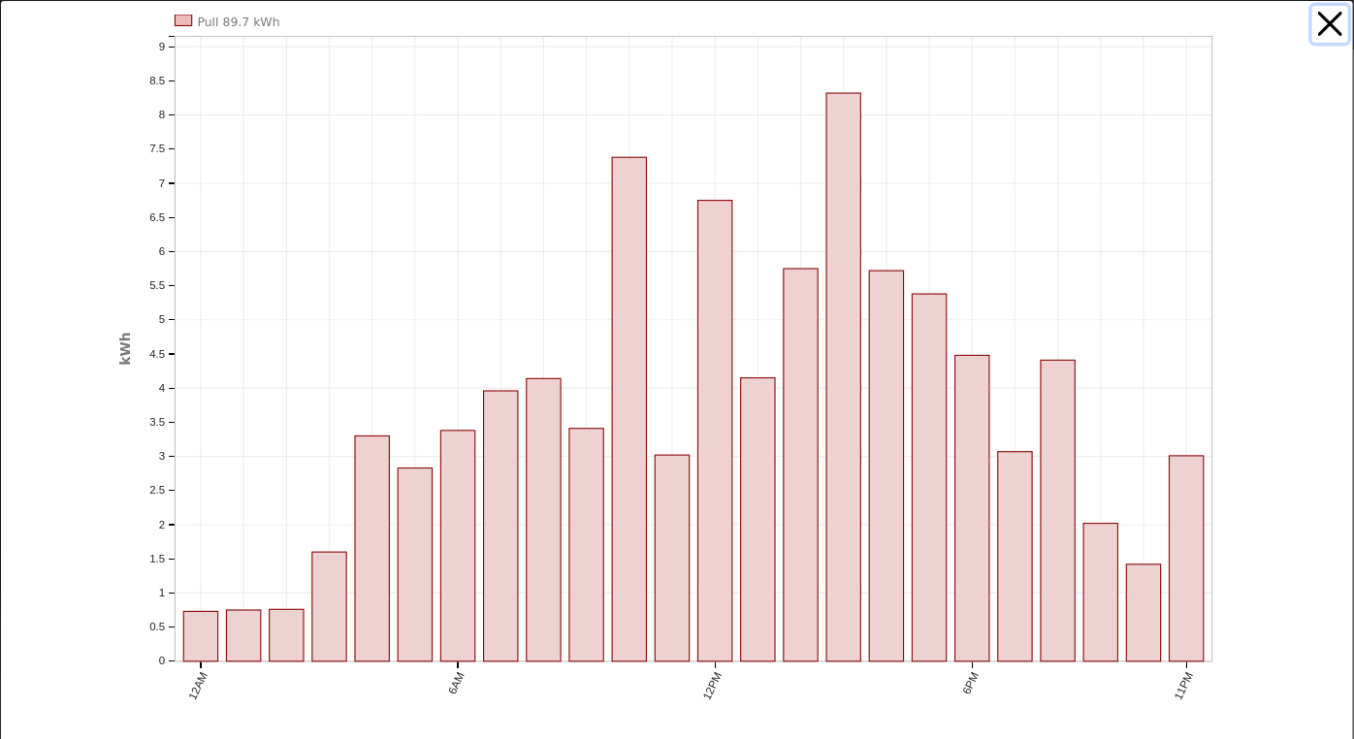
click at [1318, 19] on button "button" at bounding box center [1330, 24] width 37 height 37
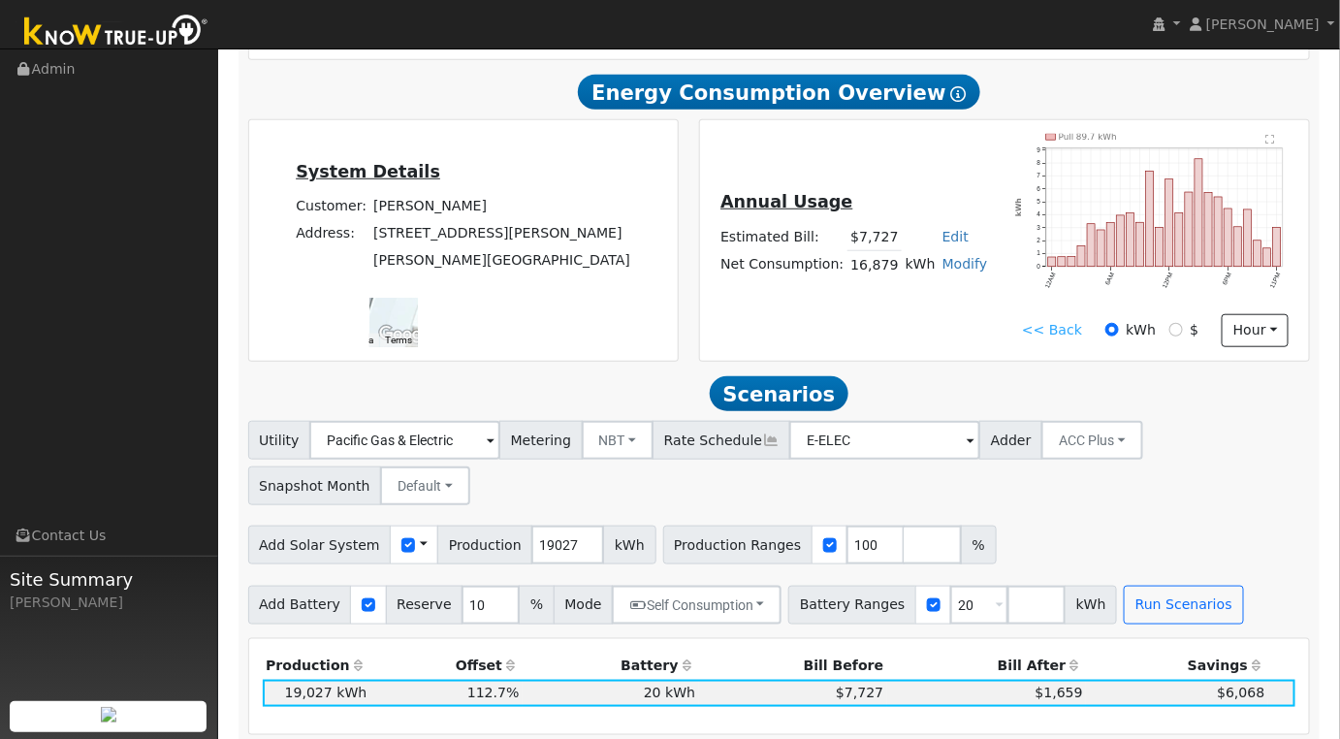
click at [1051, 333] on link "<< Back" at bounding box center [1052, 330] width 60 height 20
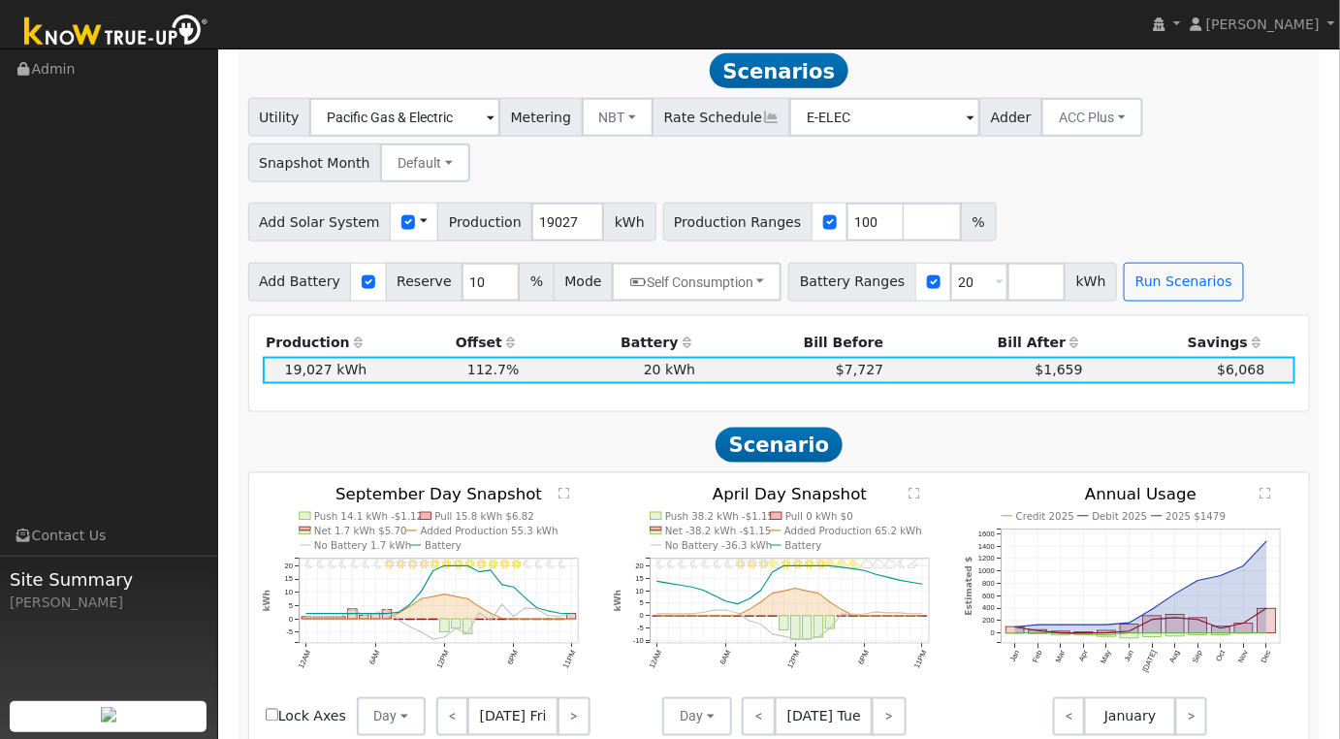
scroll to position [0, 0]
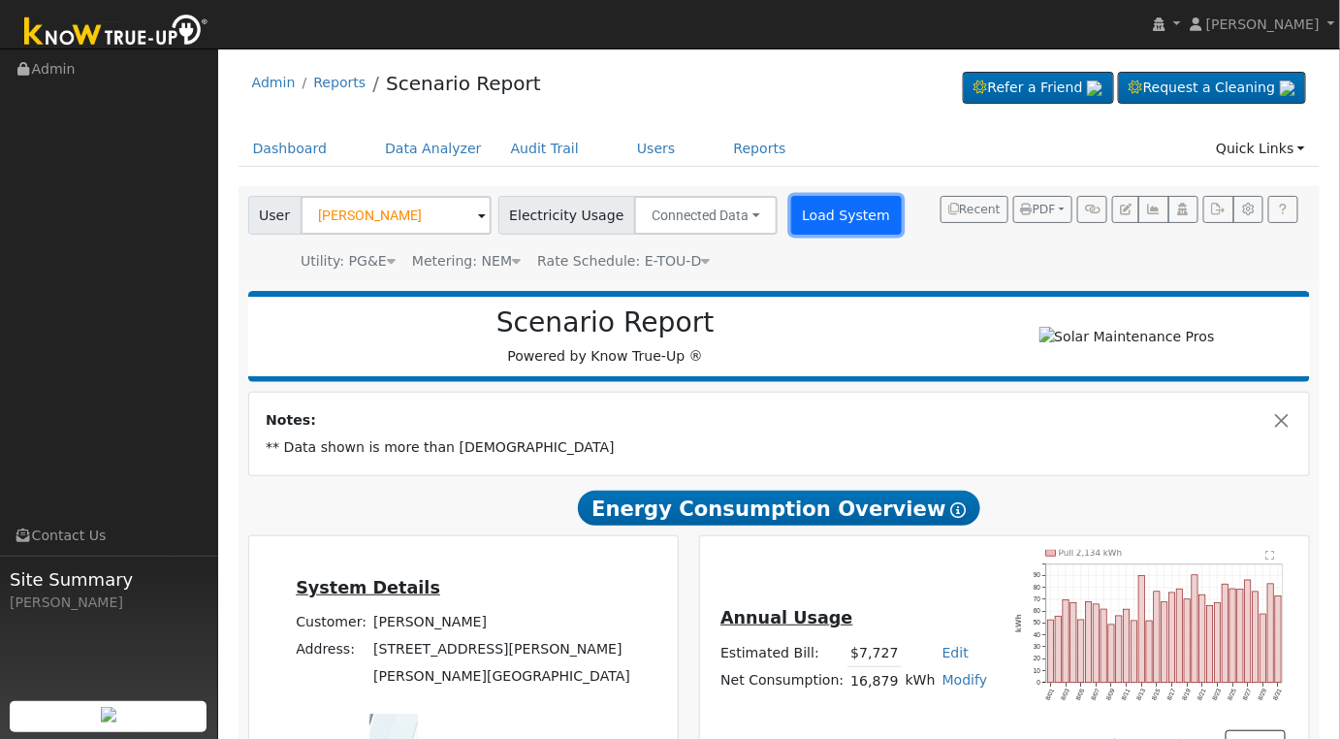
click at [807, 211] on button "Load System" at bounding box center [846, 215] width 111 height 39
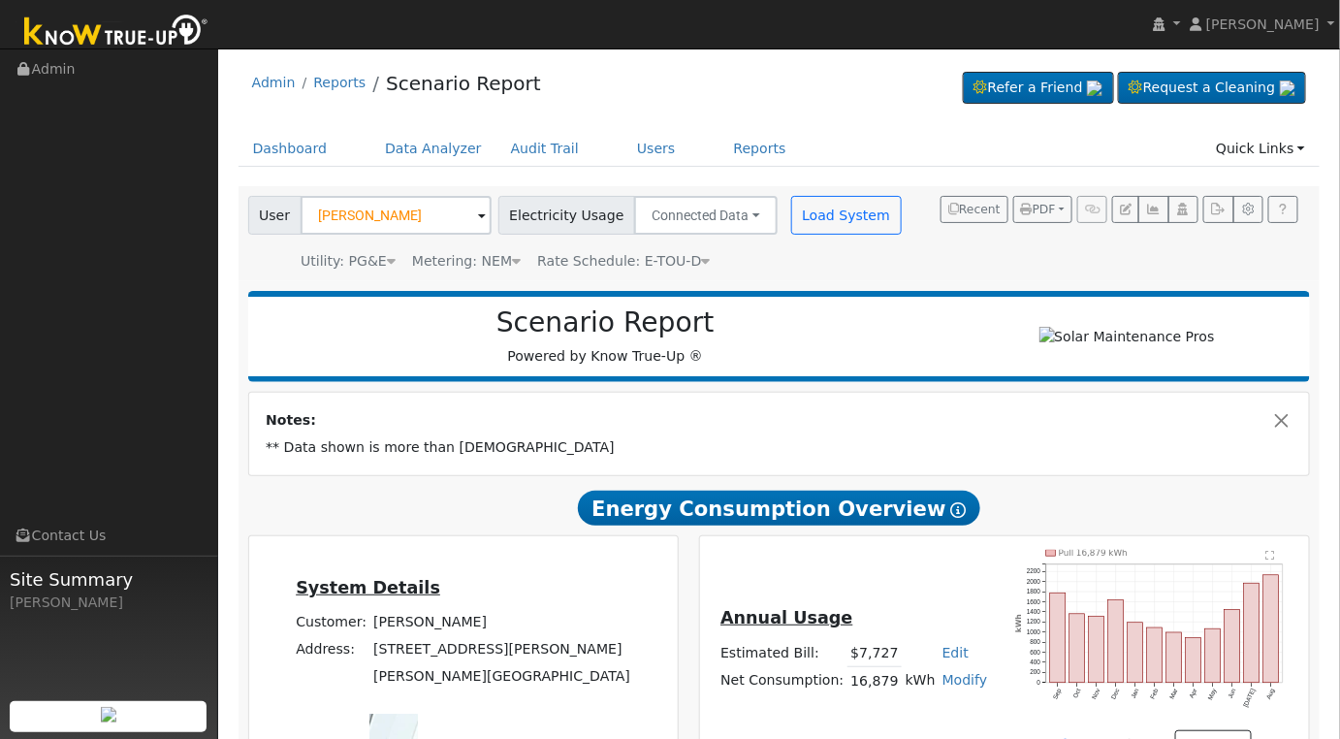
scroll to position [323, 0]
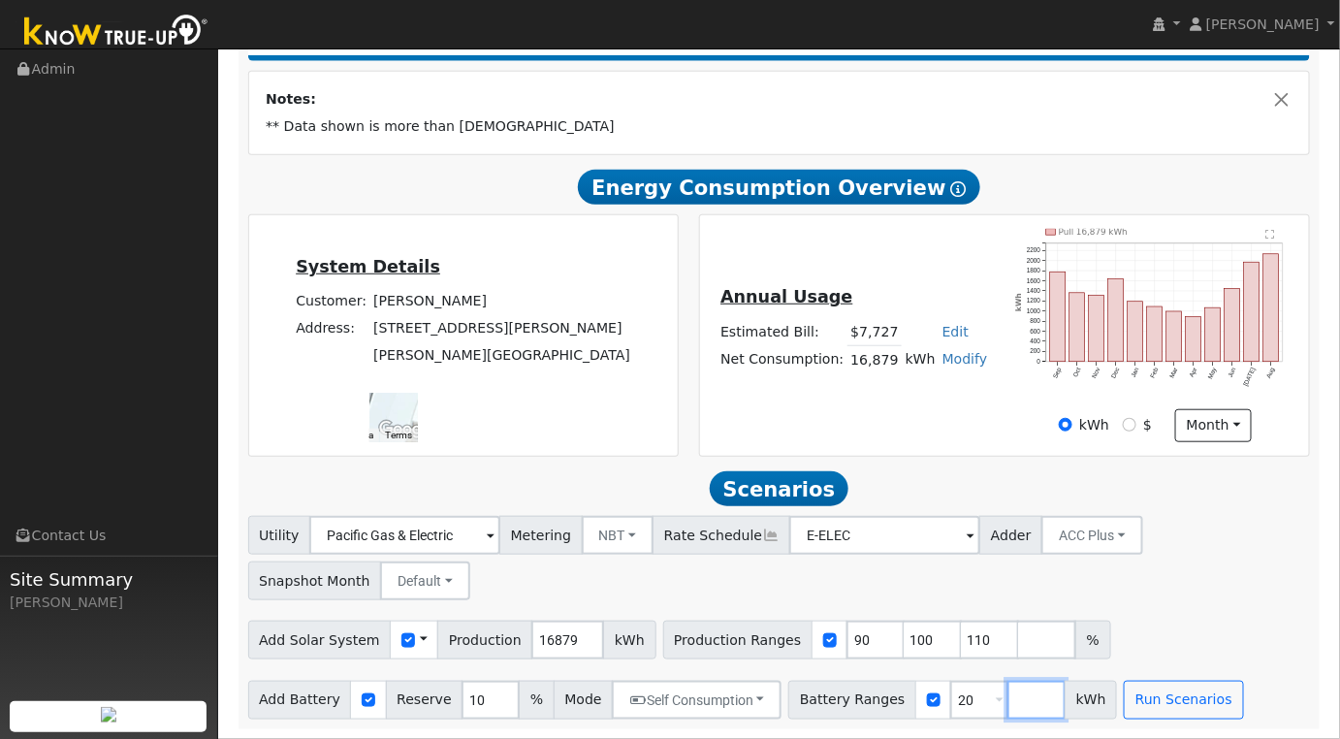
click at [1008, 708] on input "number" at bounding box center [1037, 700] width 58 height 39
type input "0"
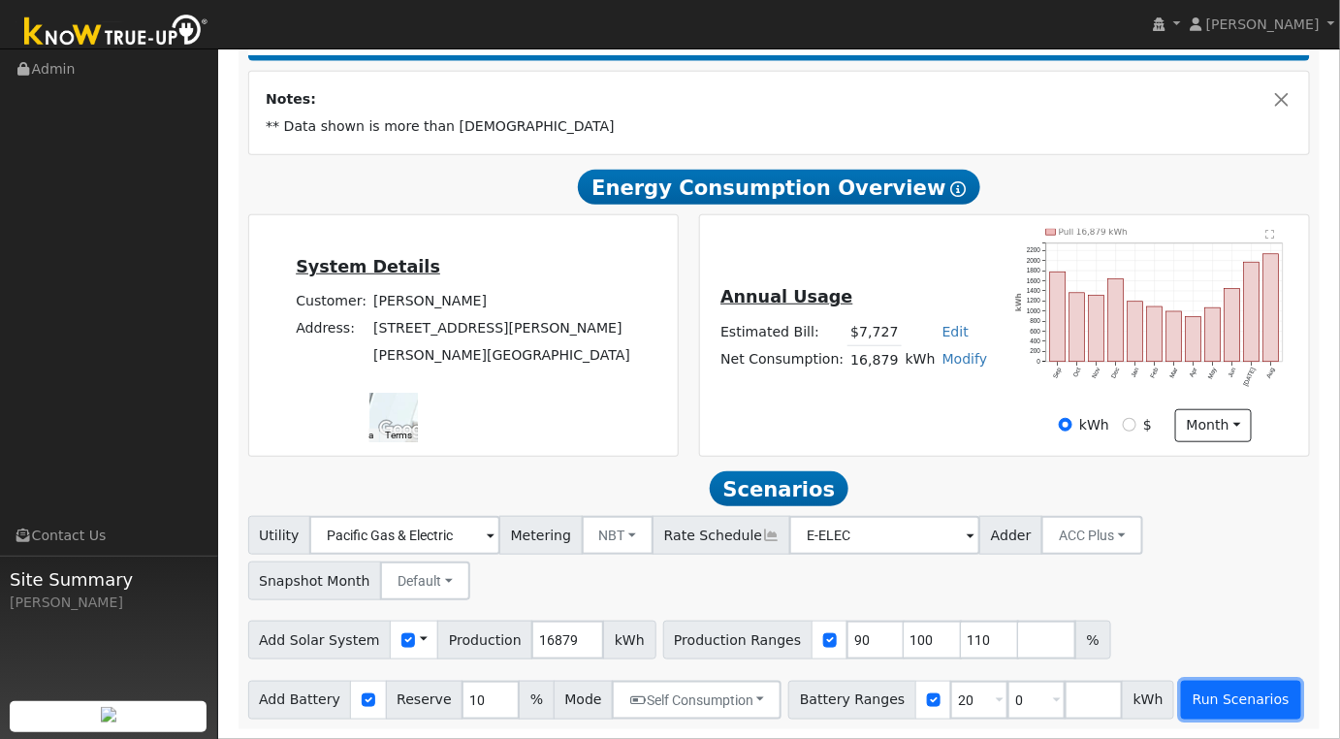
type input "0"
type input "20"
click at [1181, 707] on button "Run Scenarios" at bounding box center [1240, 700] width 119 height 39
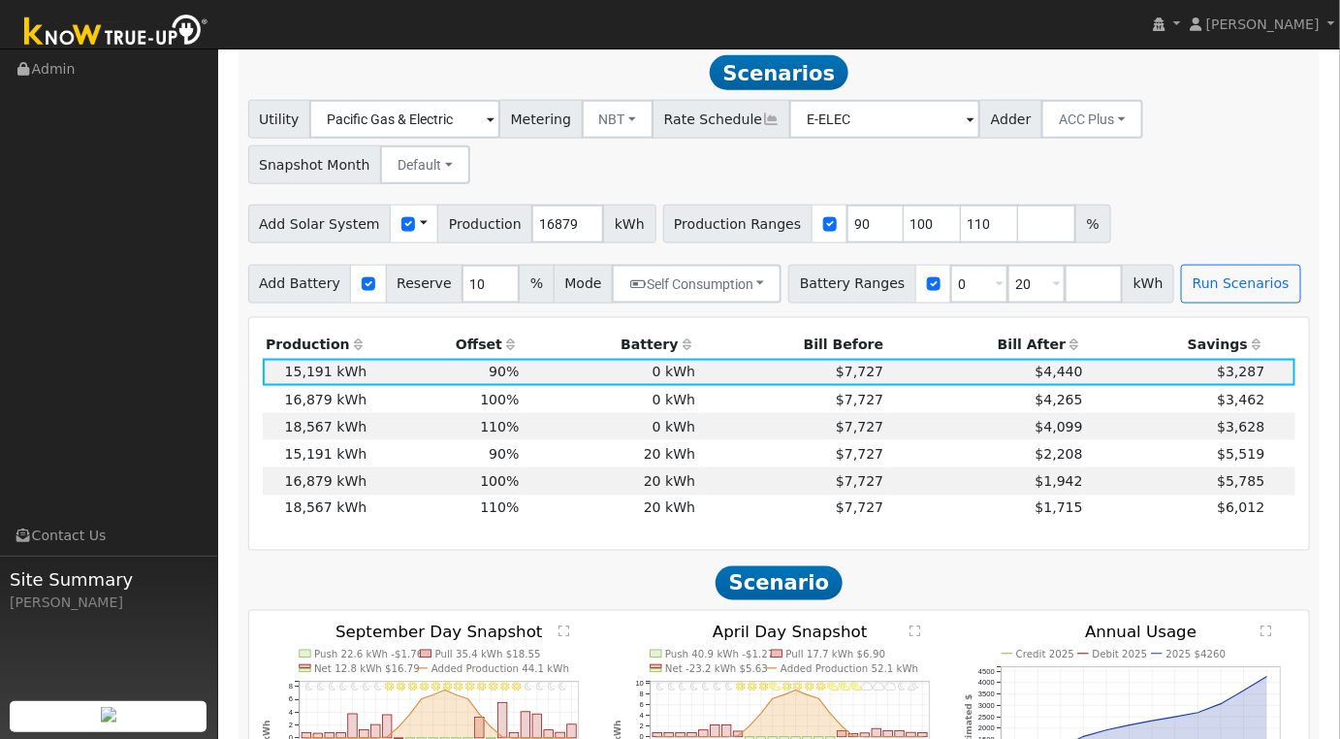
scroll to position [739, 0]
click at [847, 224] on input "90" at bounding box center [876, 222] width 58 height 39
type input "100"
type input "110"
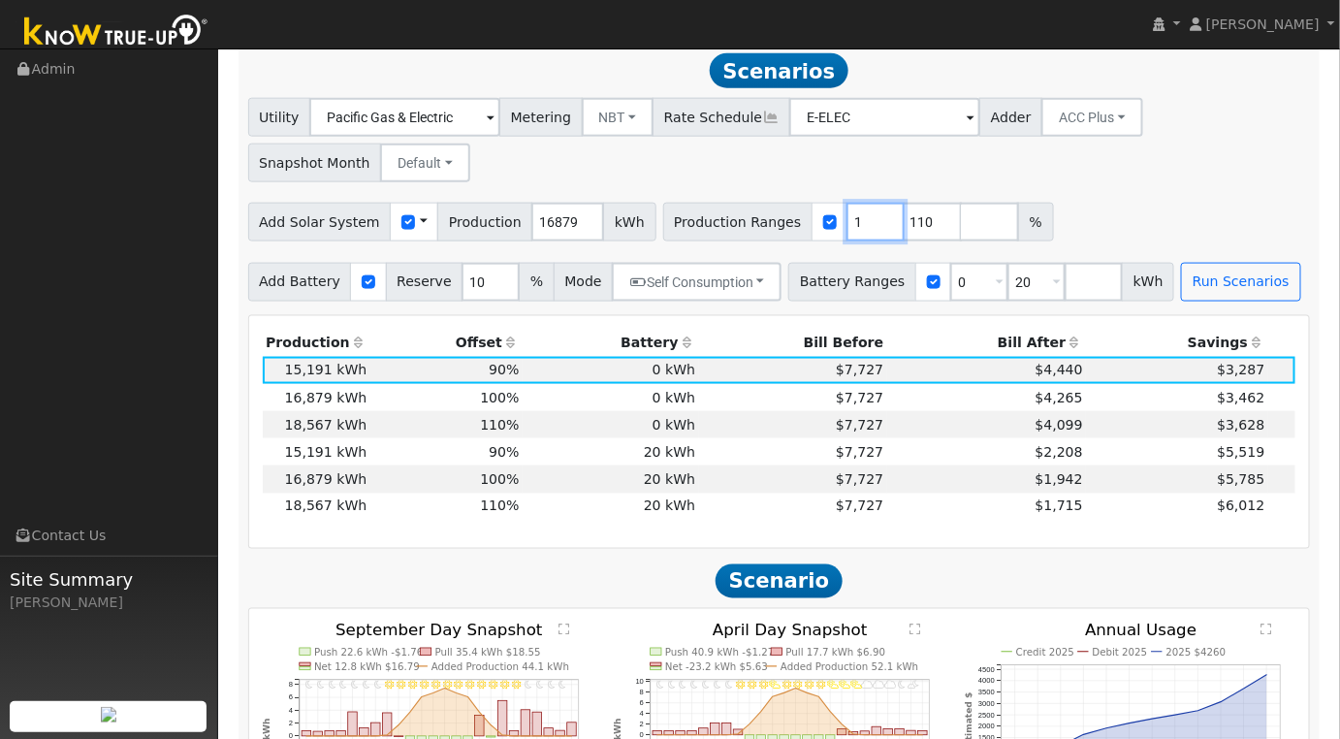
type input "110"
type input "100"
click at [554, 226] on input "16879" at bounding box center [567, 222] width 73 height 39
click at [554, 225] on input "16879" at bounding box center [567, 222] width 73 height 39
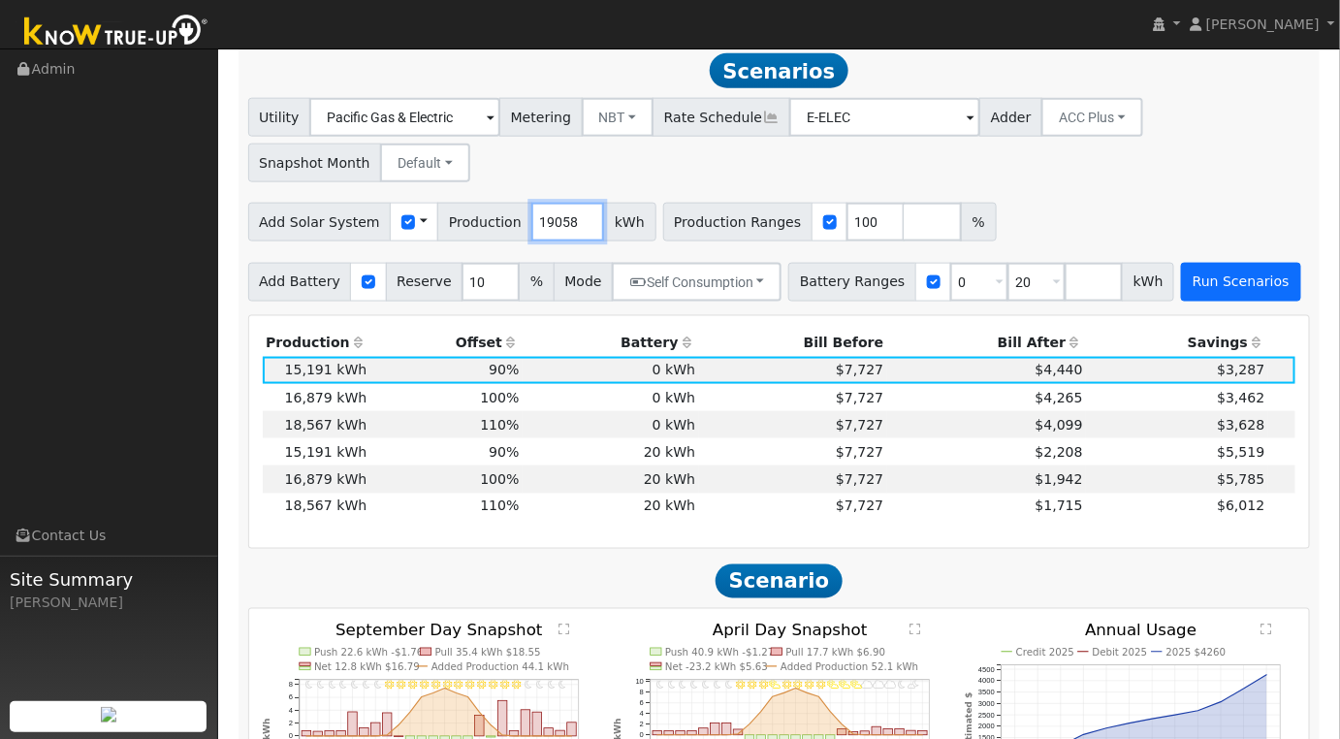
type input "19058"
click at [1200, 297] on button "Run Scenarios" at bounding box center [1240, 282] width 119 height 39
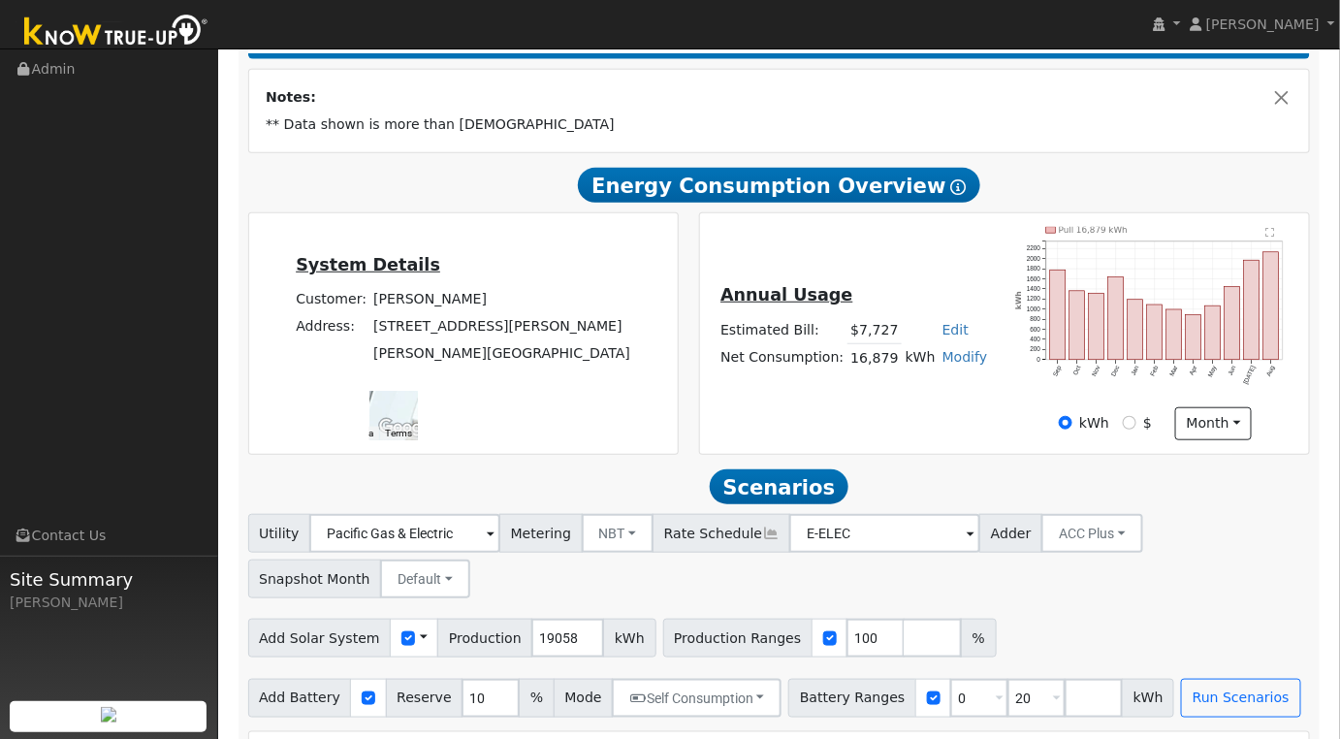
scroll to position [646, 0]
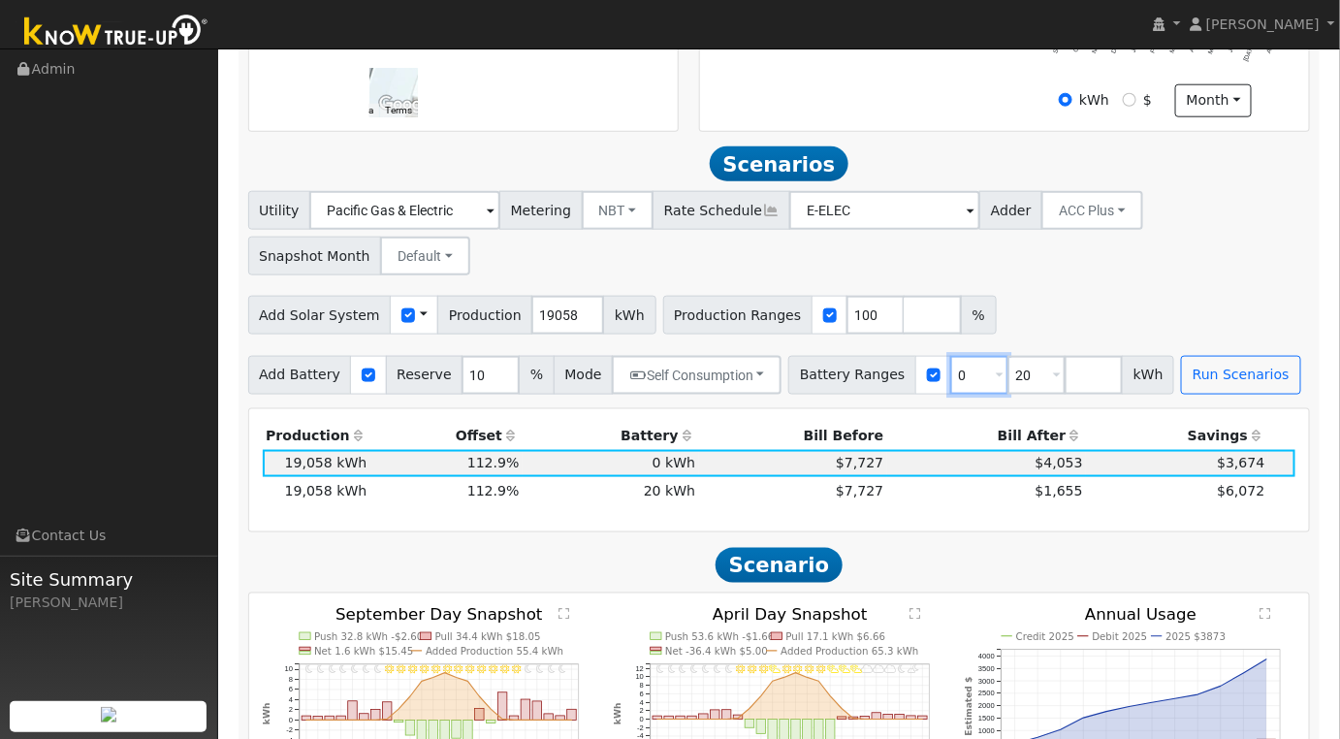
click at [950, 384] on input "0" at bounding box center [979, 375] width 58 height 39
type input "20"
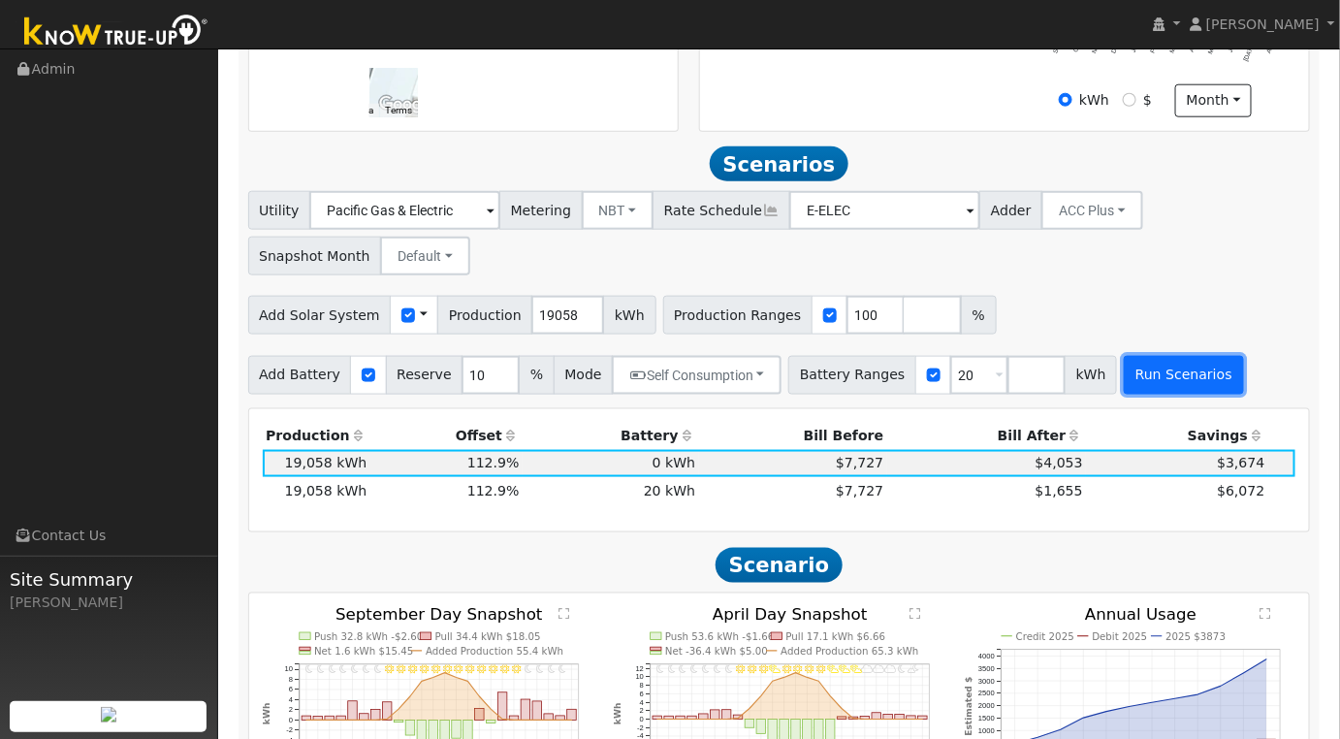
click at [1130, 395] on button "Run Scenarios" at bounding box center [1183, 375] width 119 height 39
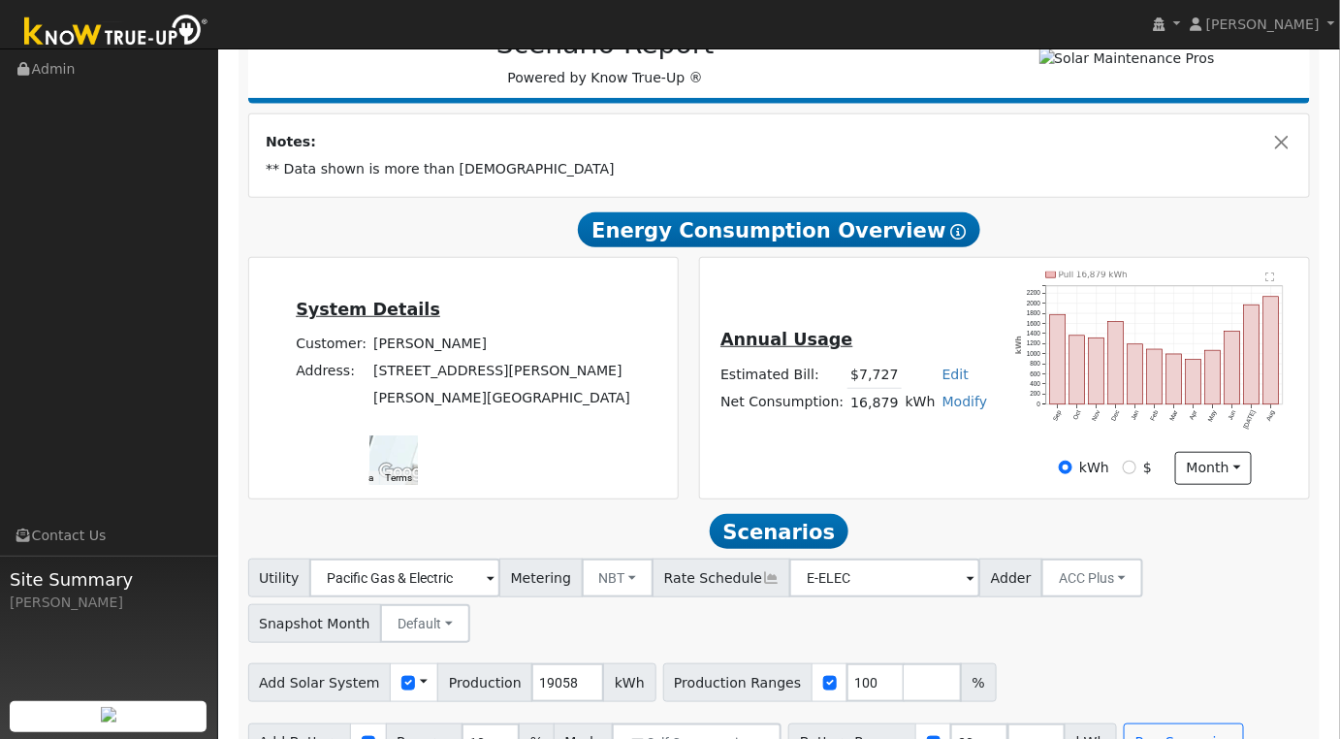
scroll to position [601, 0]
